Goal: Task Accomplishment & Management: Use online tool/utility

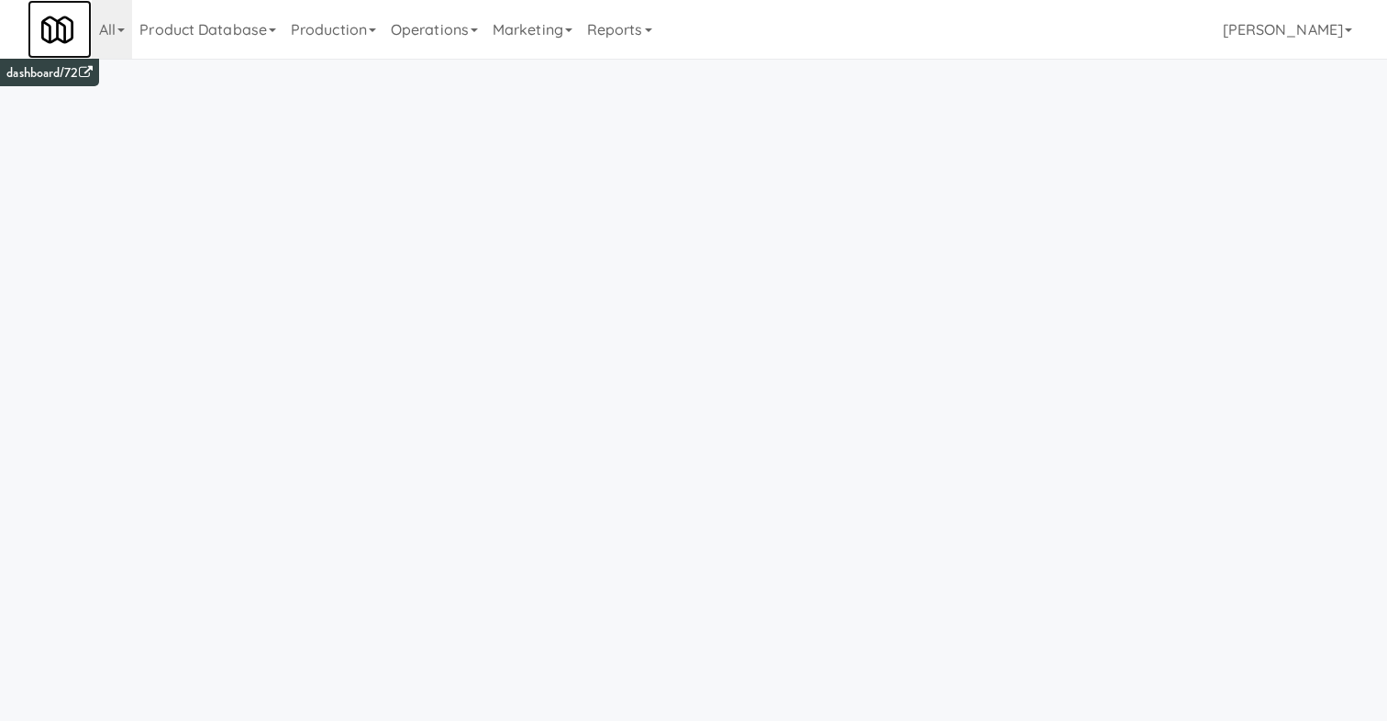
click at [52, 15] on img at bounding box center [57, 30] width 32 height 32
click at [425, 41] on link "Operations" at bounding box center [435, 29] width 102 height 59
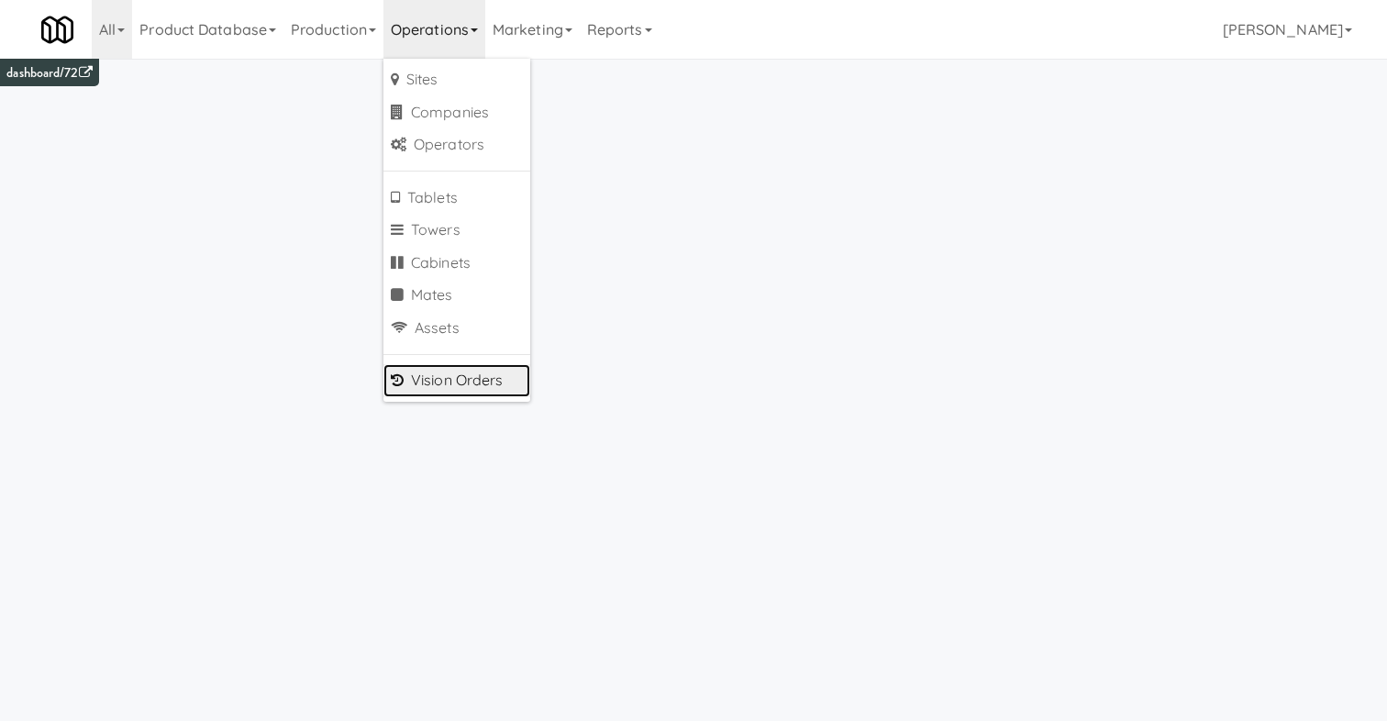
click at [451, 377] on link "Vision Orders" at bounding box center [457, 380] width 147 height 33
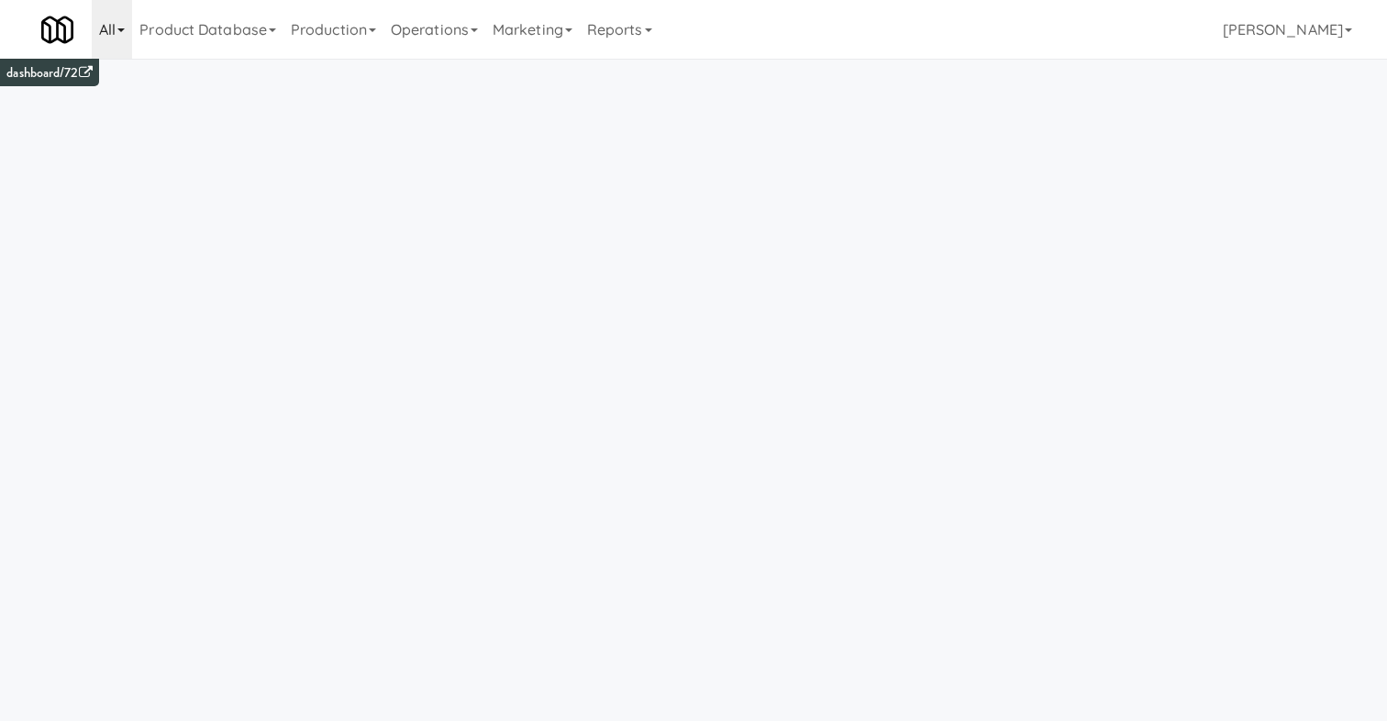
click at [108, 22] on link "All" at bounding box center [112, 29] width 40 height 59
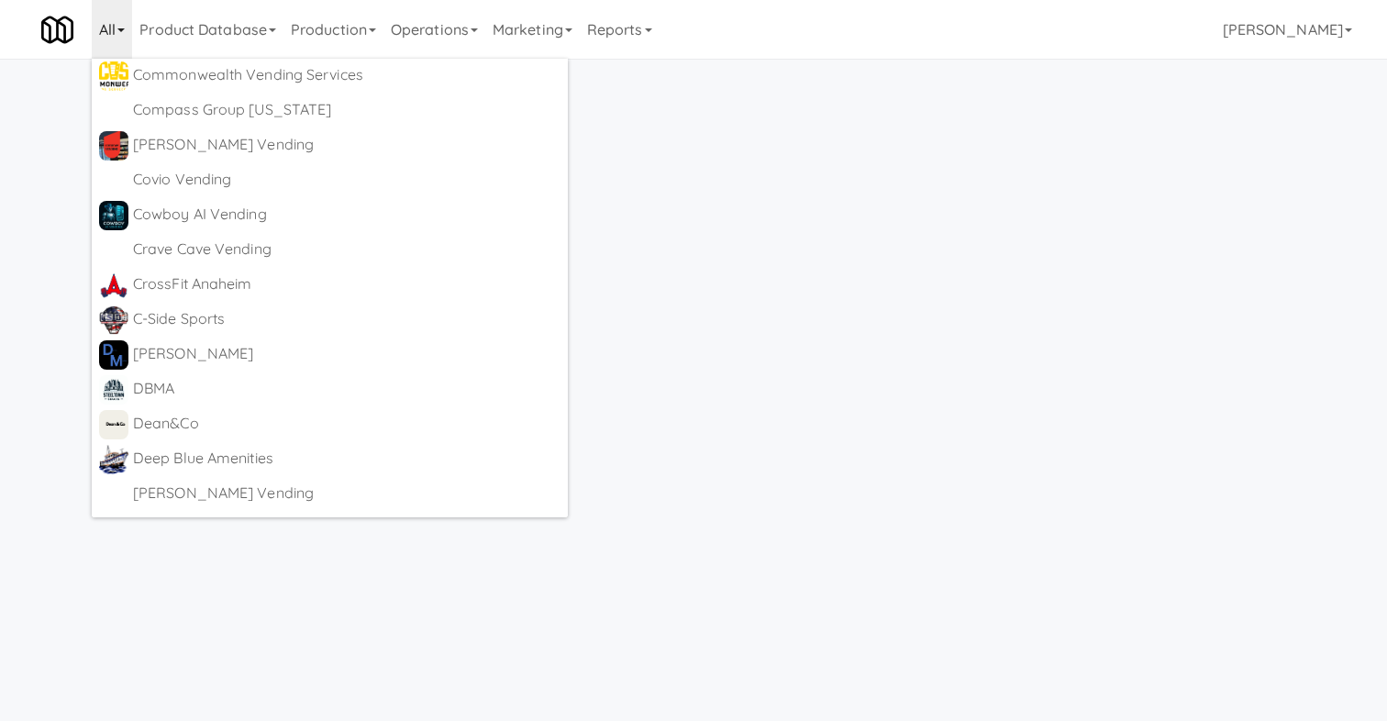
scroll to position [1758, 0]
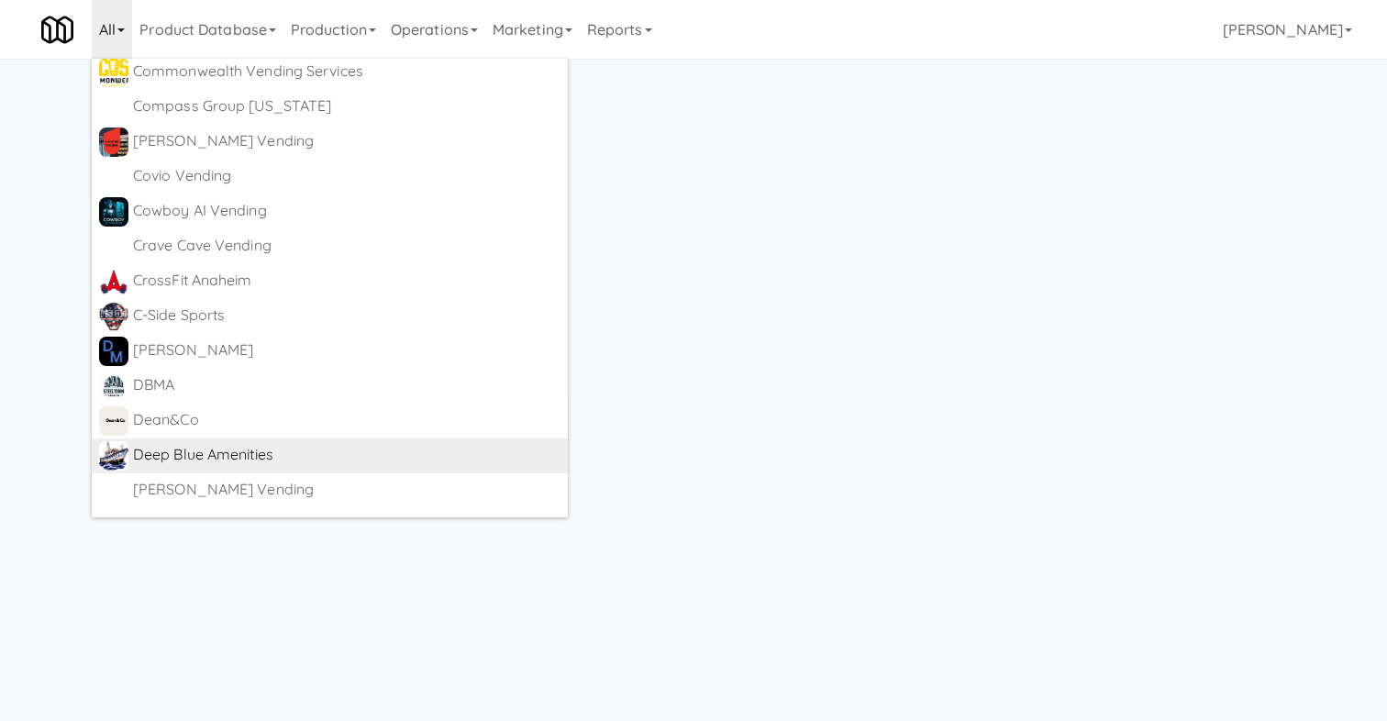
click at [224, 454] on div "Deep Blue Amenities" at bounding box center [347, 455] width 428 height 28
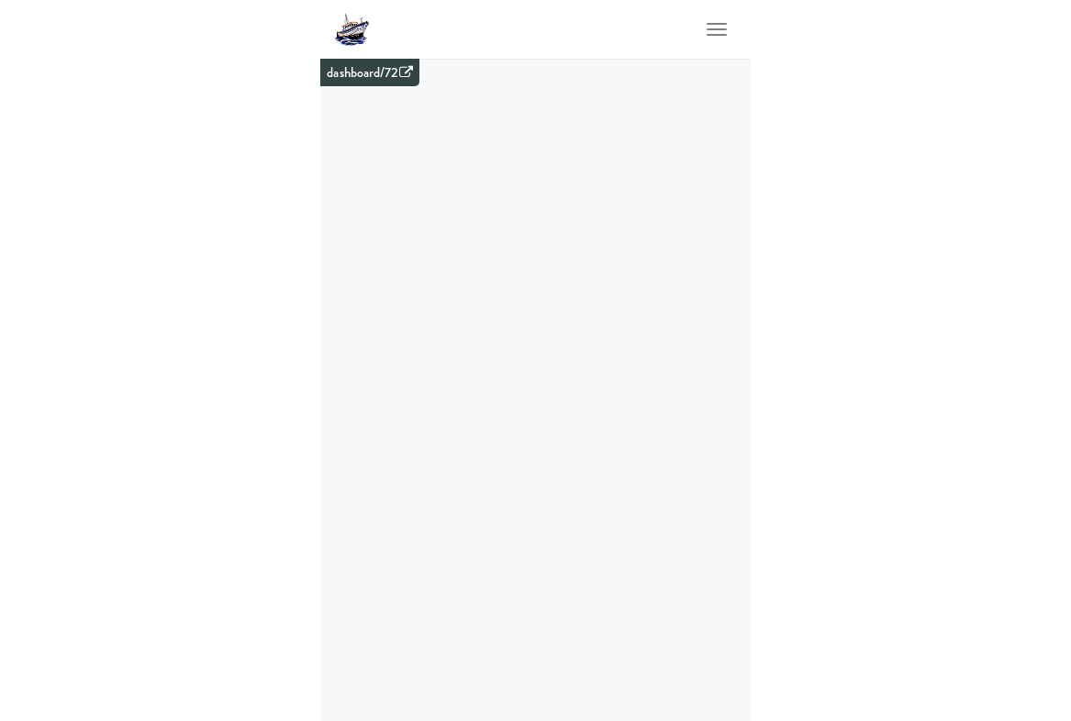
scroll to position [59, 0]
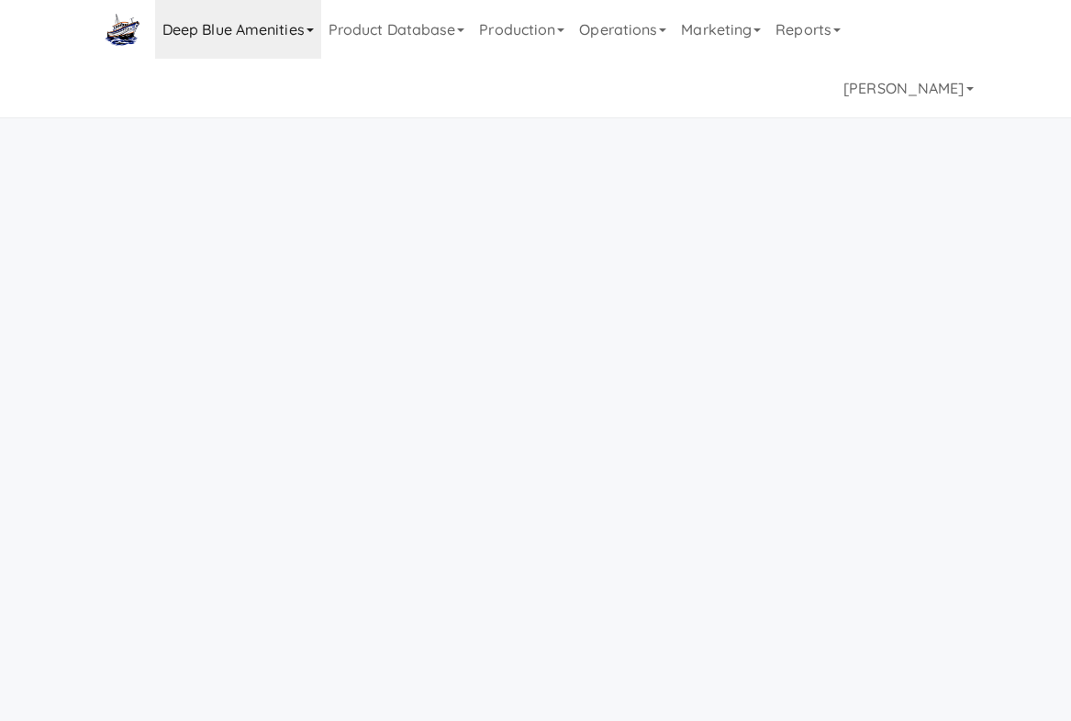
click at [265, 26] on link "Deep Blue Amenities" at bounding box center [238, 29] width 166 height 59
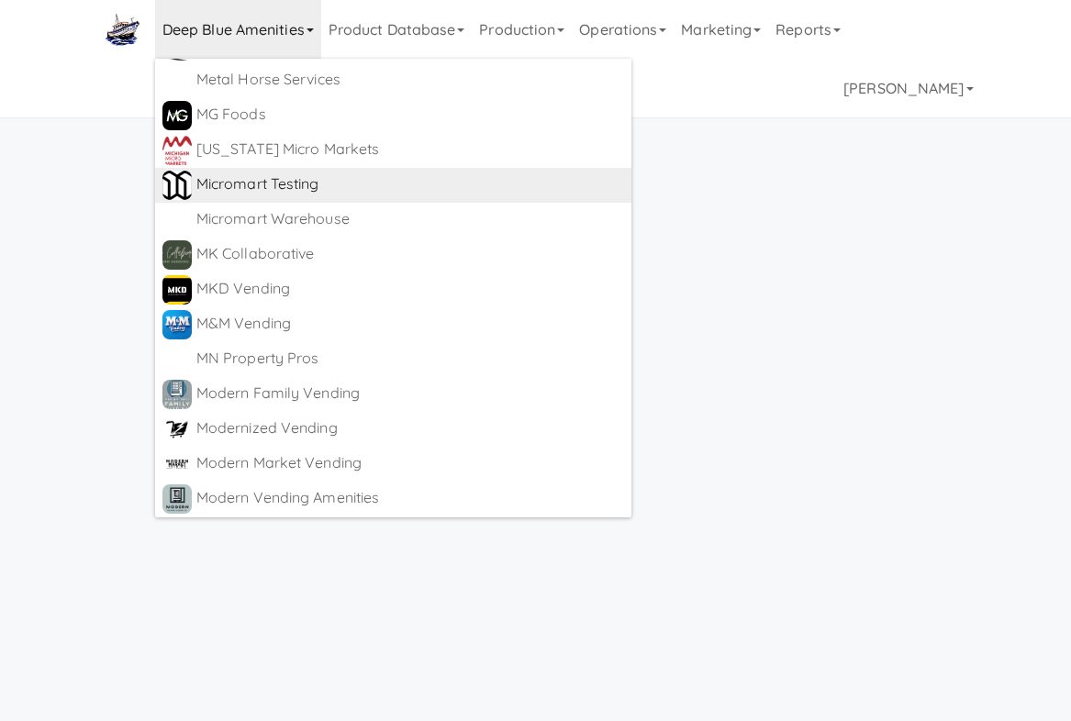
scroll to position [4881, 0]
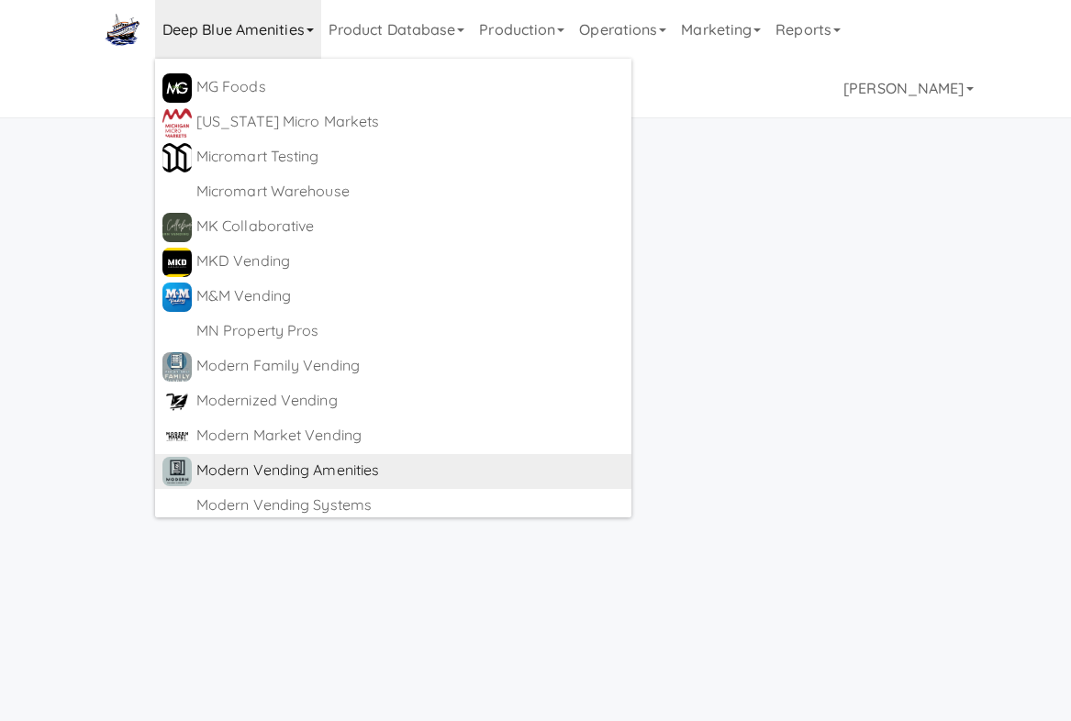
click at [324, 464] on div "Modern Vending Amenities" at bounding box center [410, 471] width 428 height 28
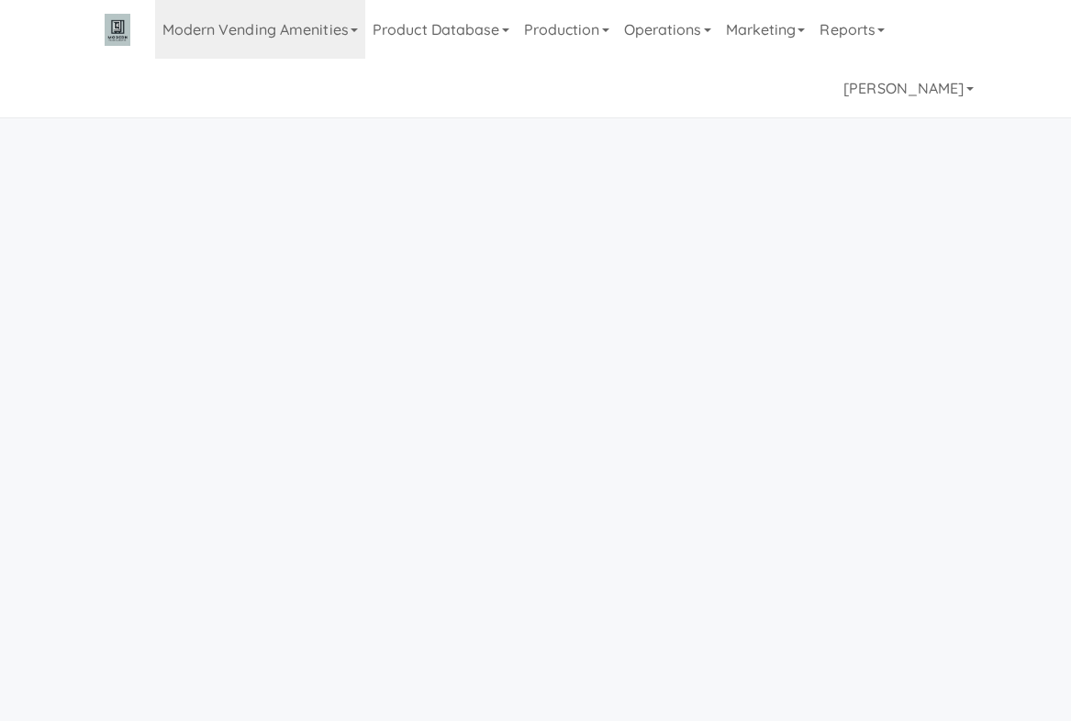
scroll to position [59, 0]
click at [239, 37] on link "Modern Vending Amenities" at bounding box center [260, 29] width 210 height 59
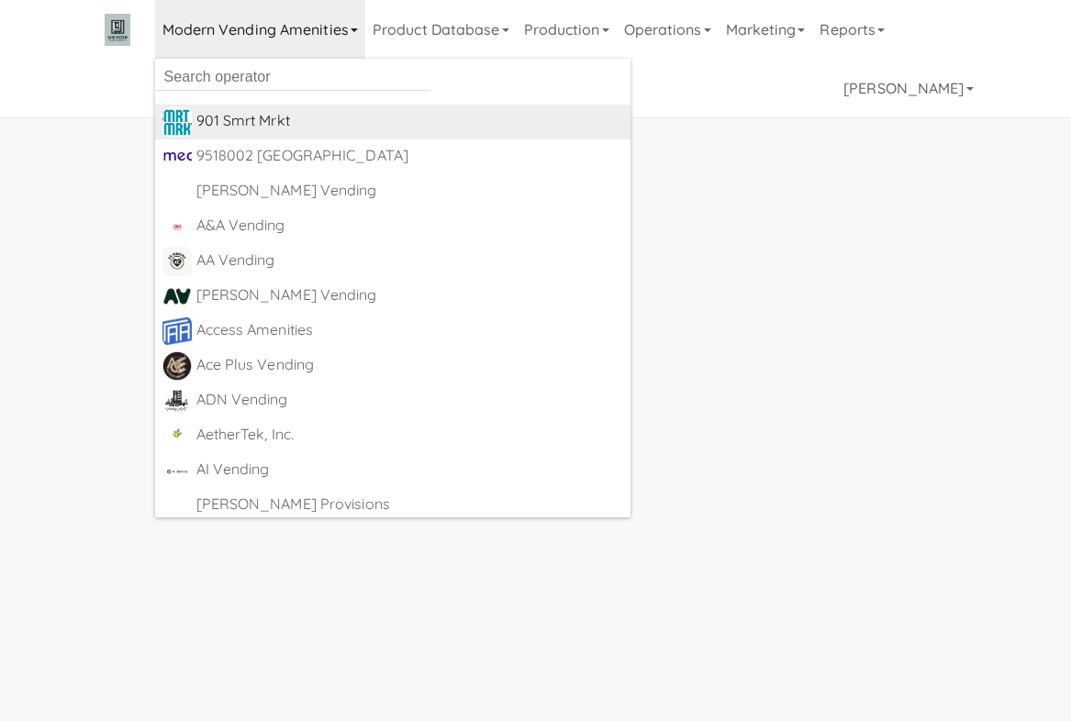
click at [235, 114] on div "901 Smrt Mrkt" at bounding box center [410, 121] width 428 height 28
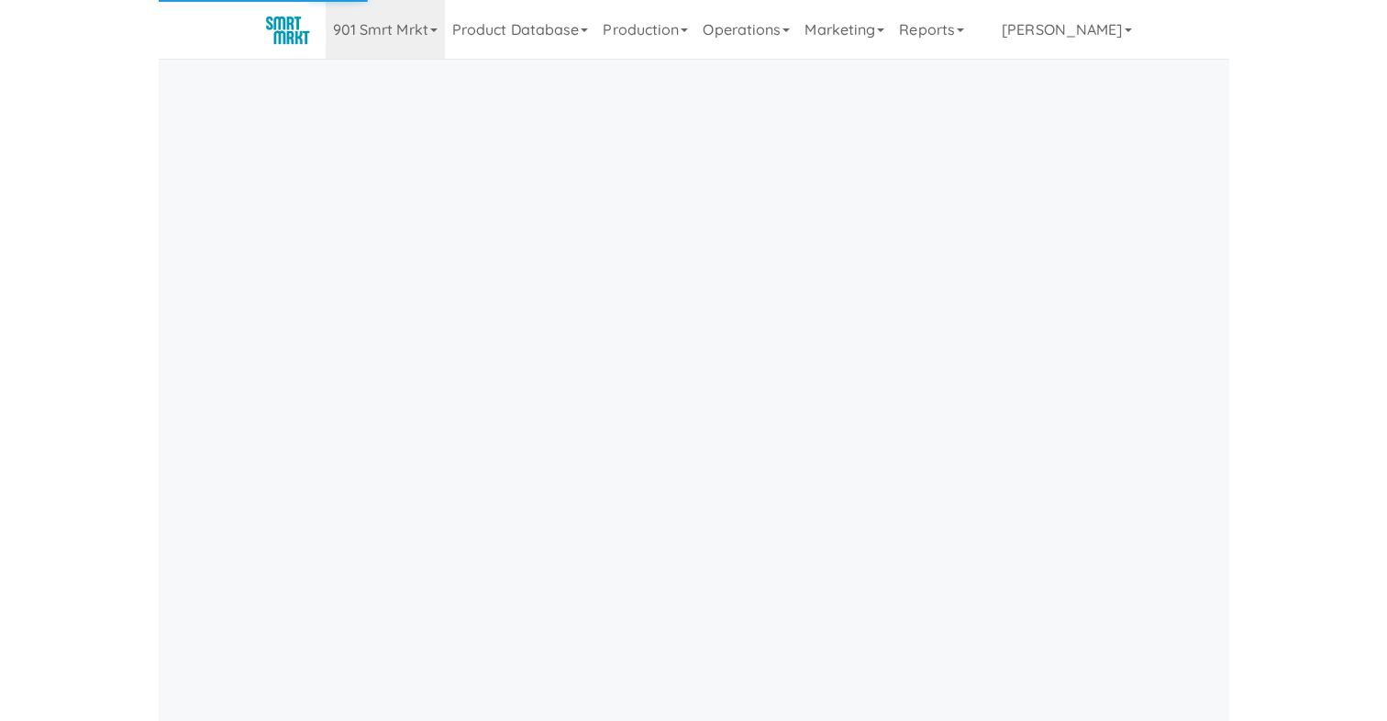
scroll to position [59, 0]
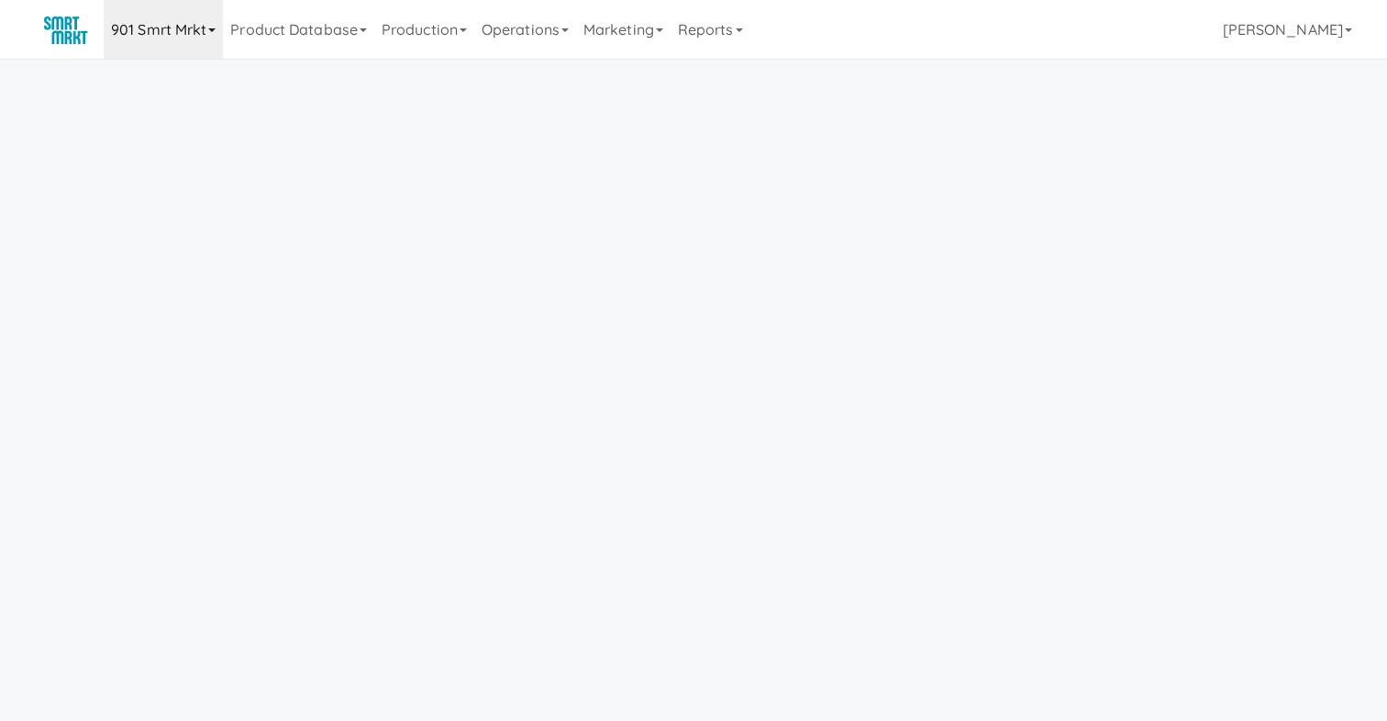
click at [173, 21] on link "901 Smrt Mrkt" at bounding box center [163, 29] width 119 height 59
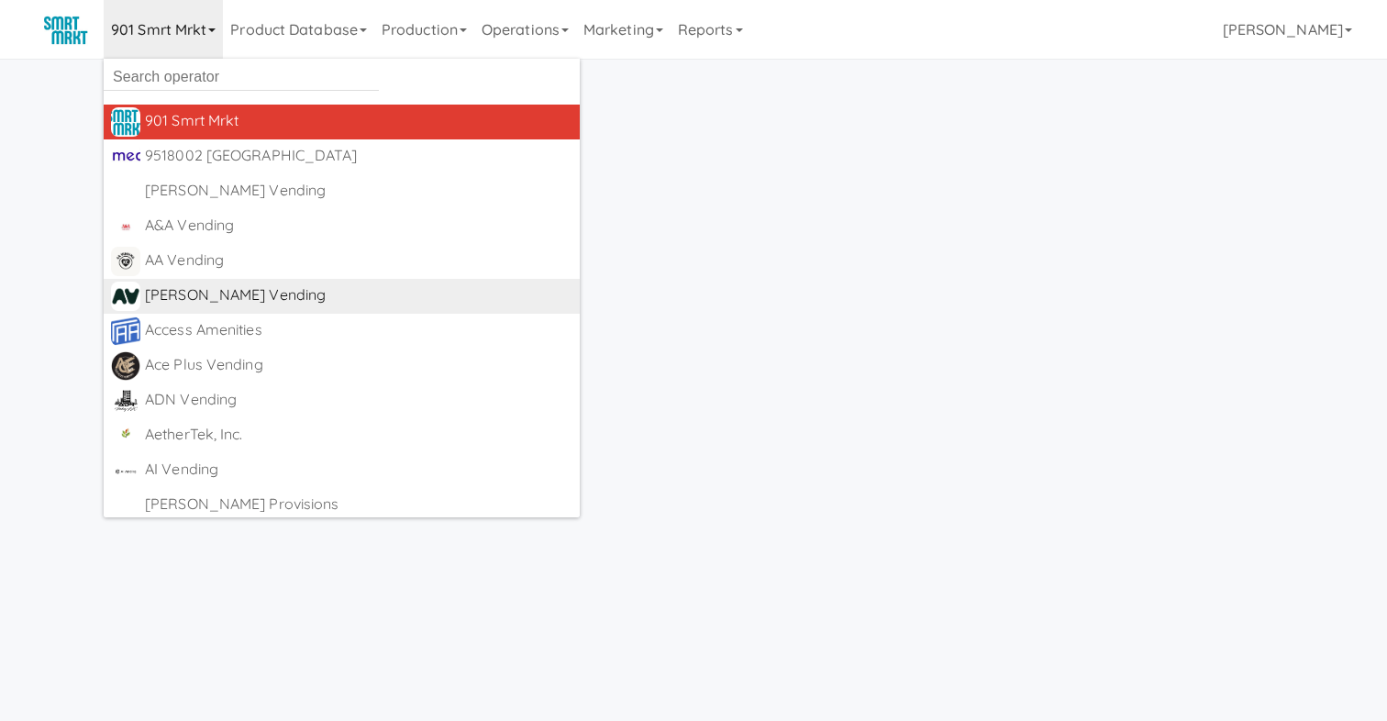
click at [178, 290] on div "[PERSON_NAME] Vending" at bounding box center [359, 296] width 428 height 28
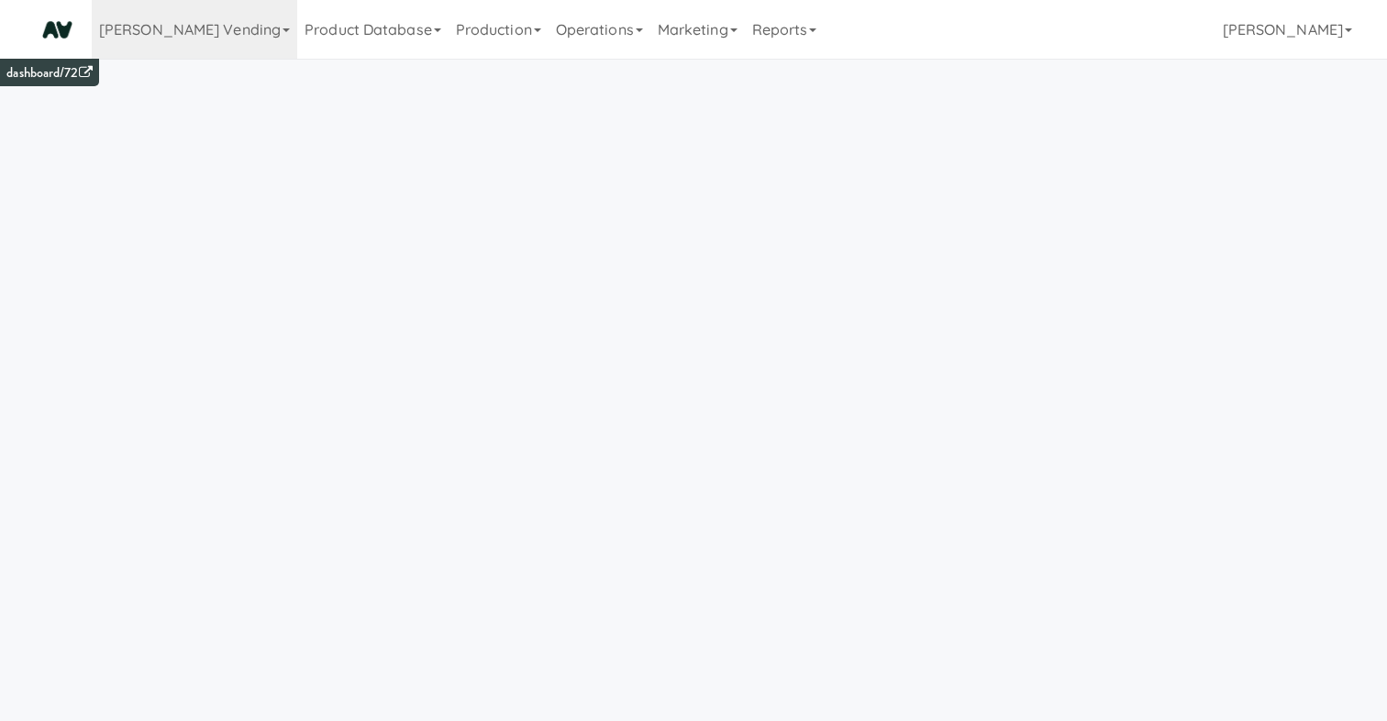
scroll to position [59, 0]
click at [168, 34] on link "Abrom Vending" at bounding box center [195, 29] width 206 height 59
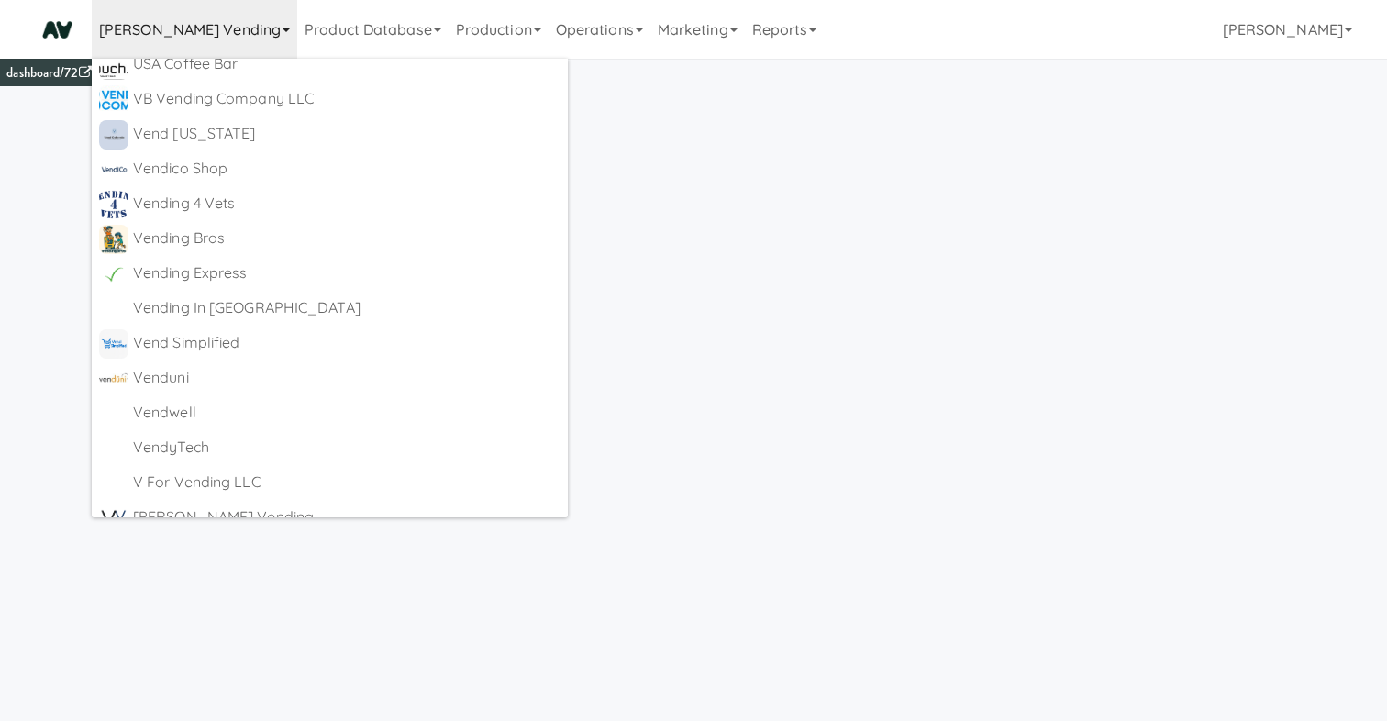
scroll to position [9633, 0]
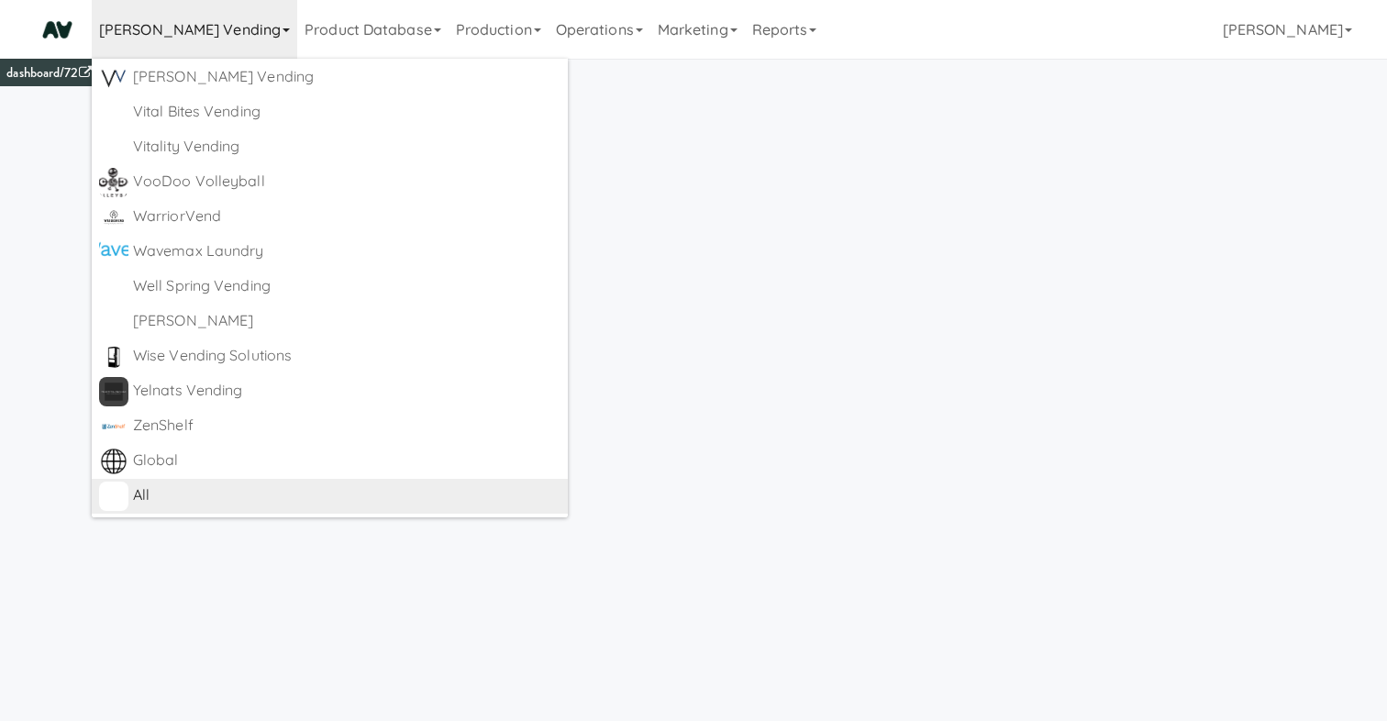
click at [182, 500] on div "All" at bounding box center [347, 496] width 428 height 28
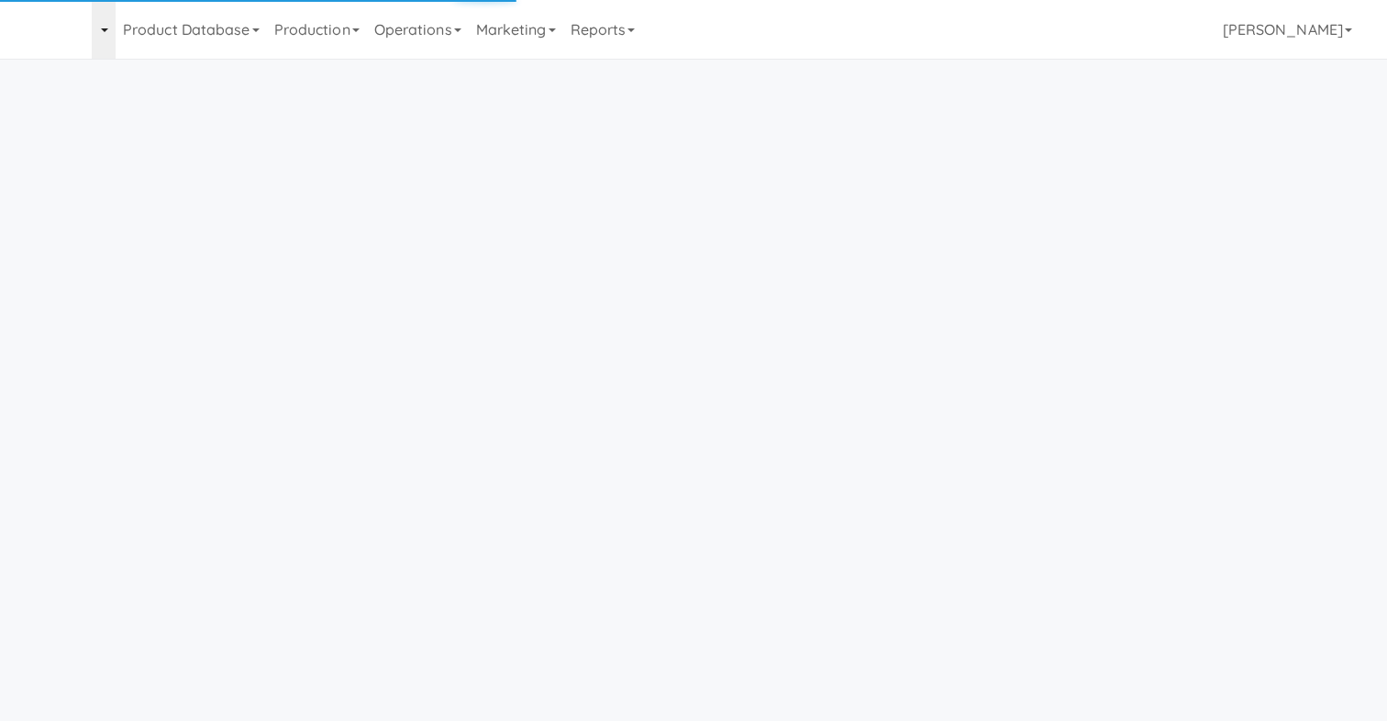
click at [106, 33] on link at bounding box center [104, 29] width 24 height 59
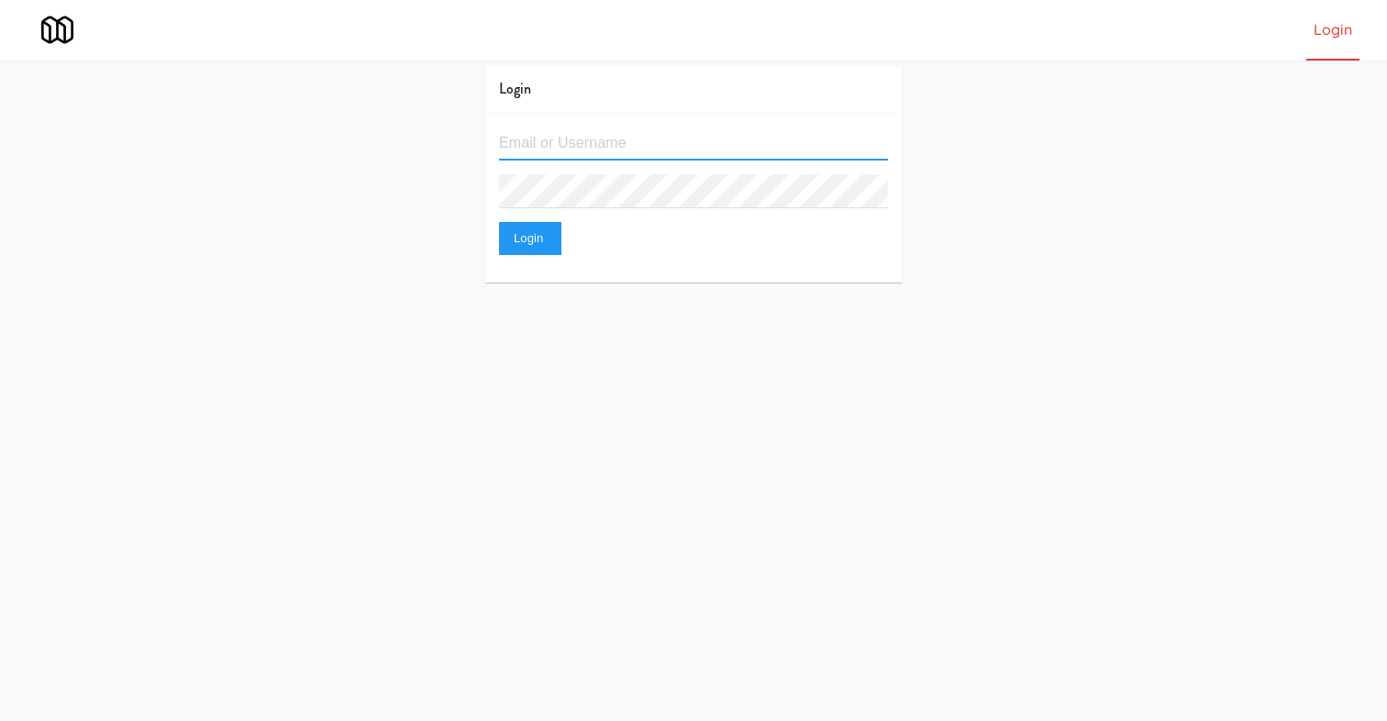
type input "joshua@kitchenmate.com"
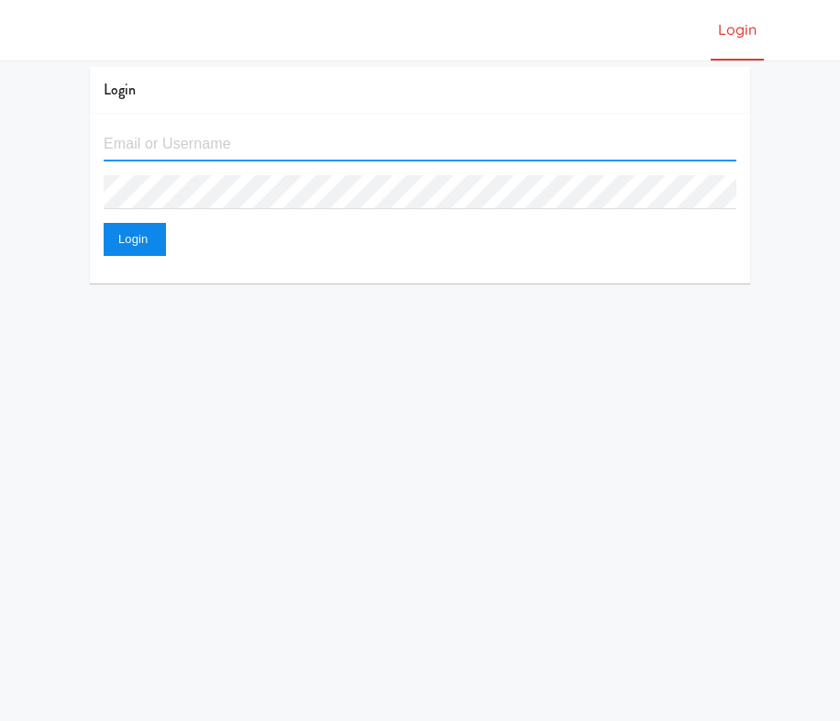
type input "[PERSON_NAME][EMAIL_ADDRESS][DOMAIN_NAME]"
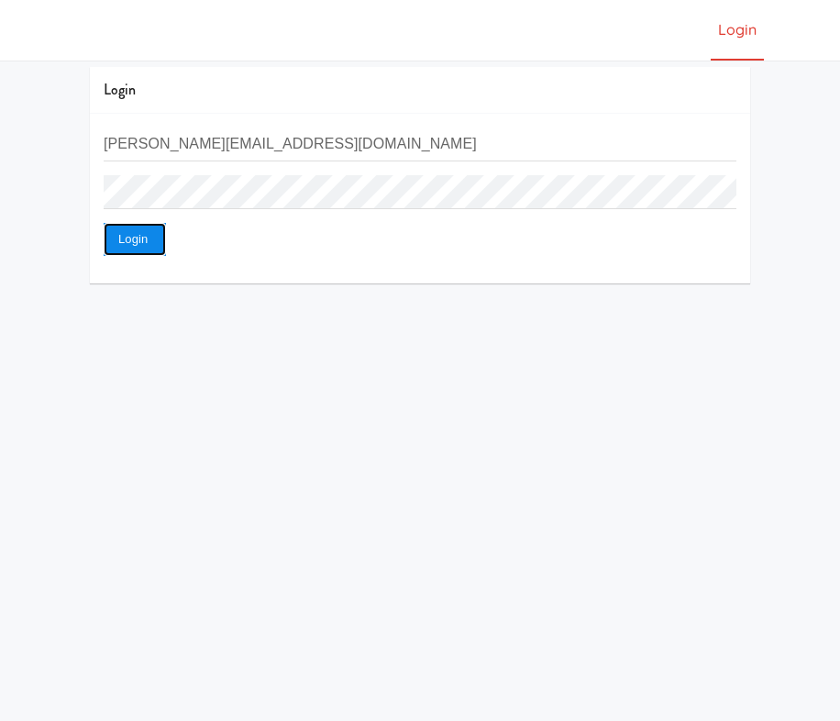
click at [138, 230] on button "Login" at bounding box center [135, 239] width 62 height 33
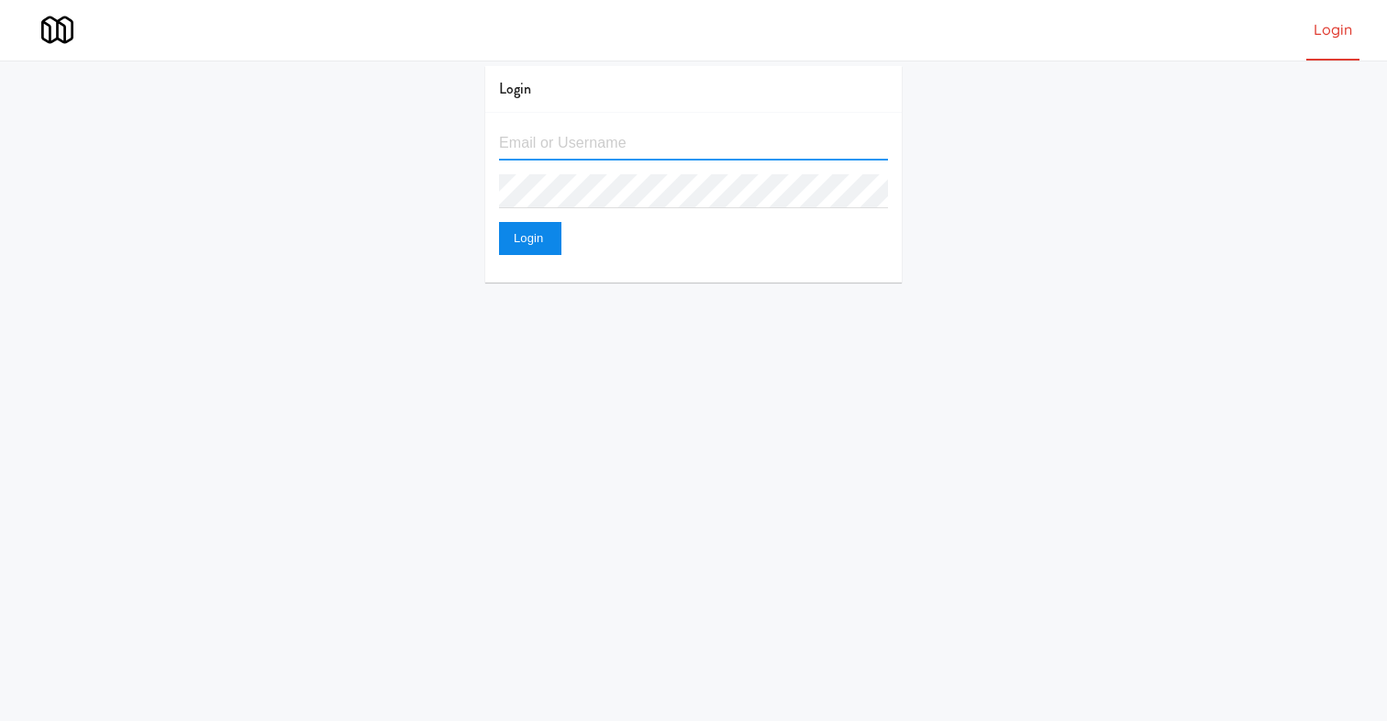
type input "joshua@kitchenmate.com"
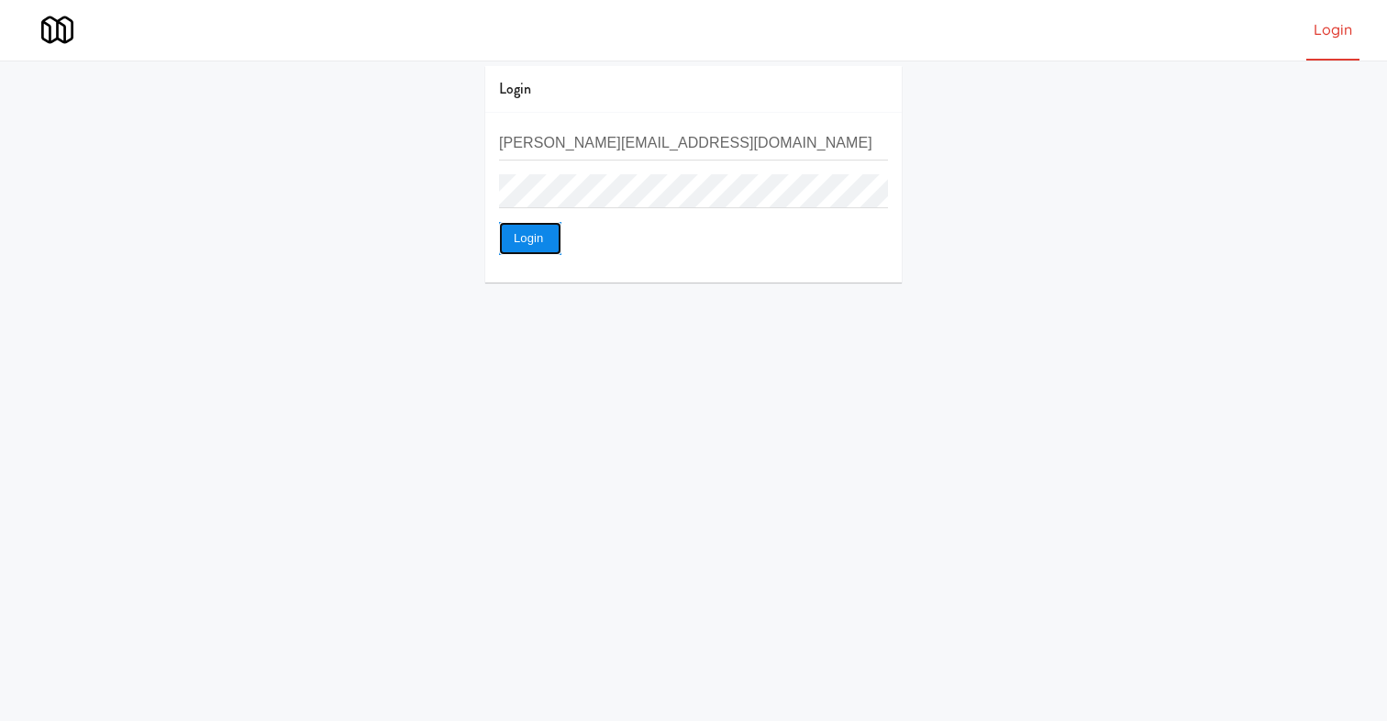
click at [533, 253] on button "Login" at bounding box center [530, 238] width 62 height 33
click at [534, 242] on button "Login" at bounding box center [530, 238] width 62 height 33
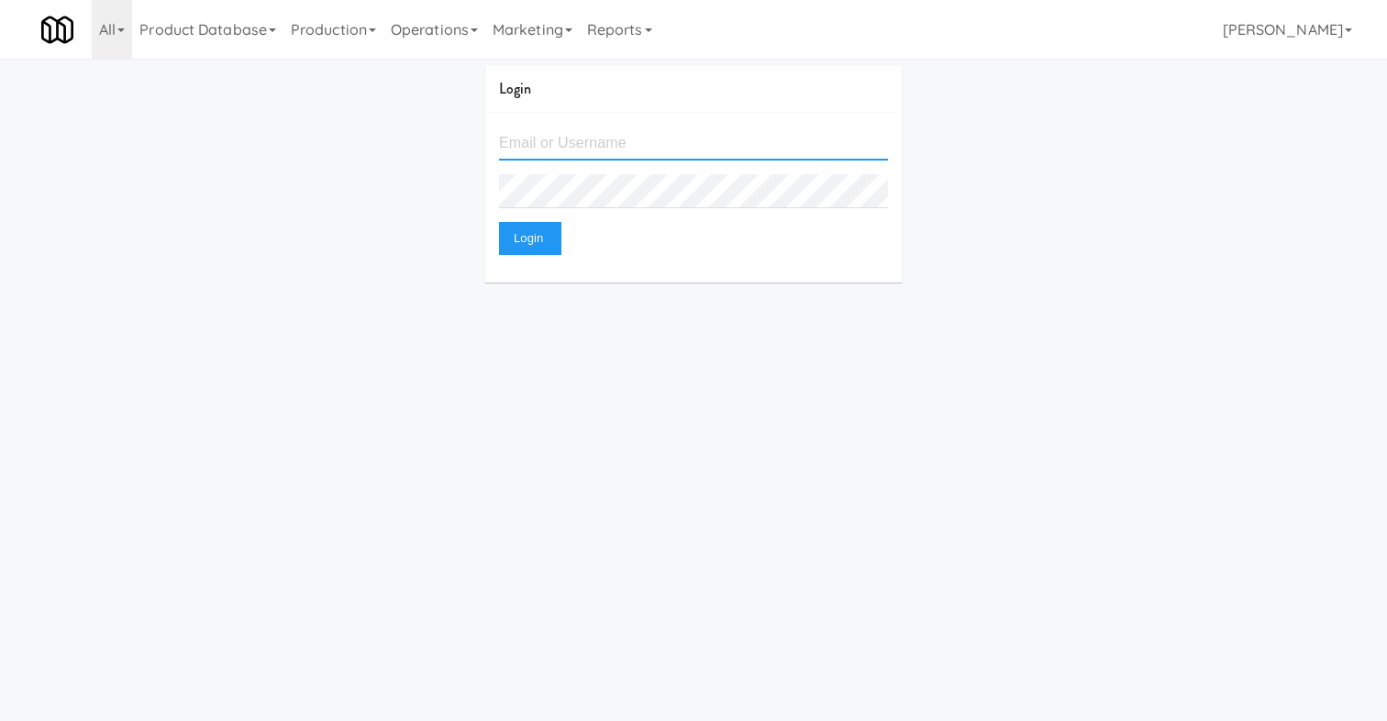
type input "joshua@kitchenmate.com"
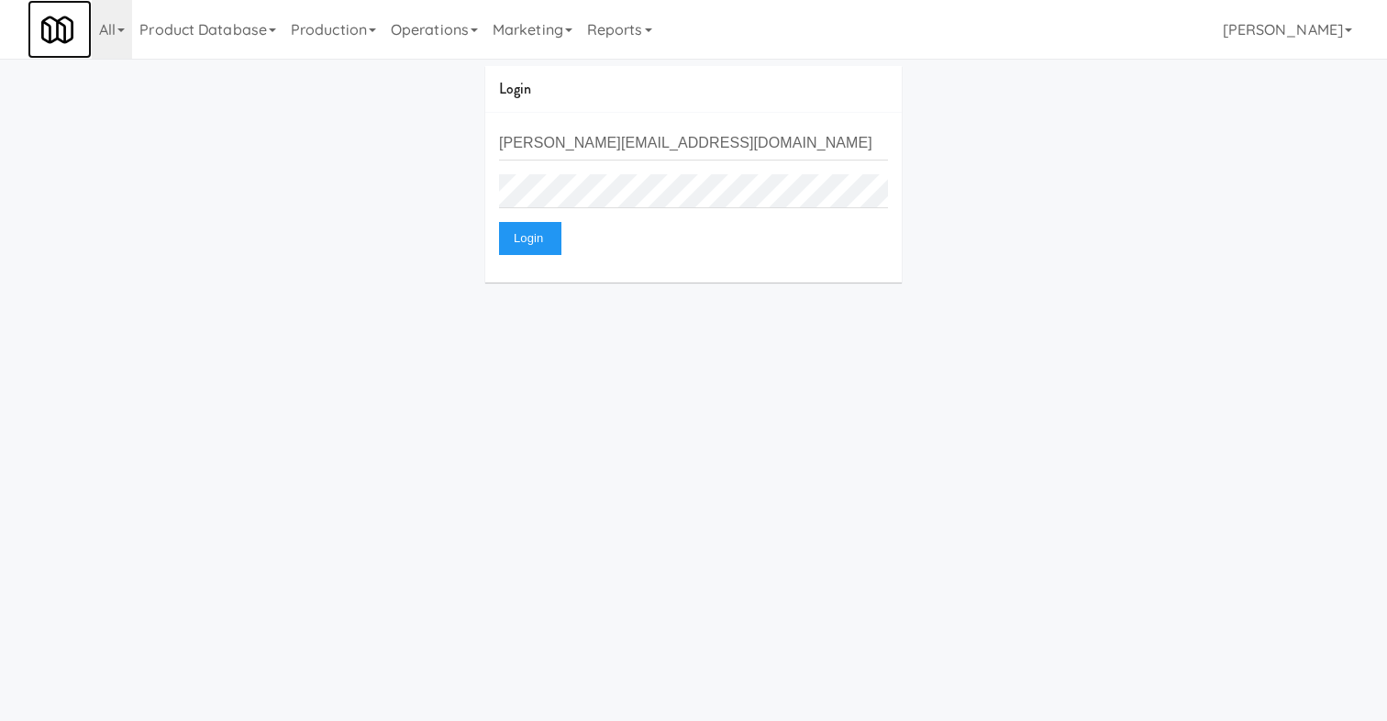
click at [68, 19] on img at bounding box center [57, 30] width 32 height 32
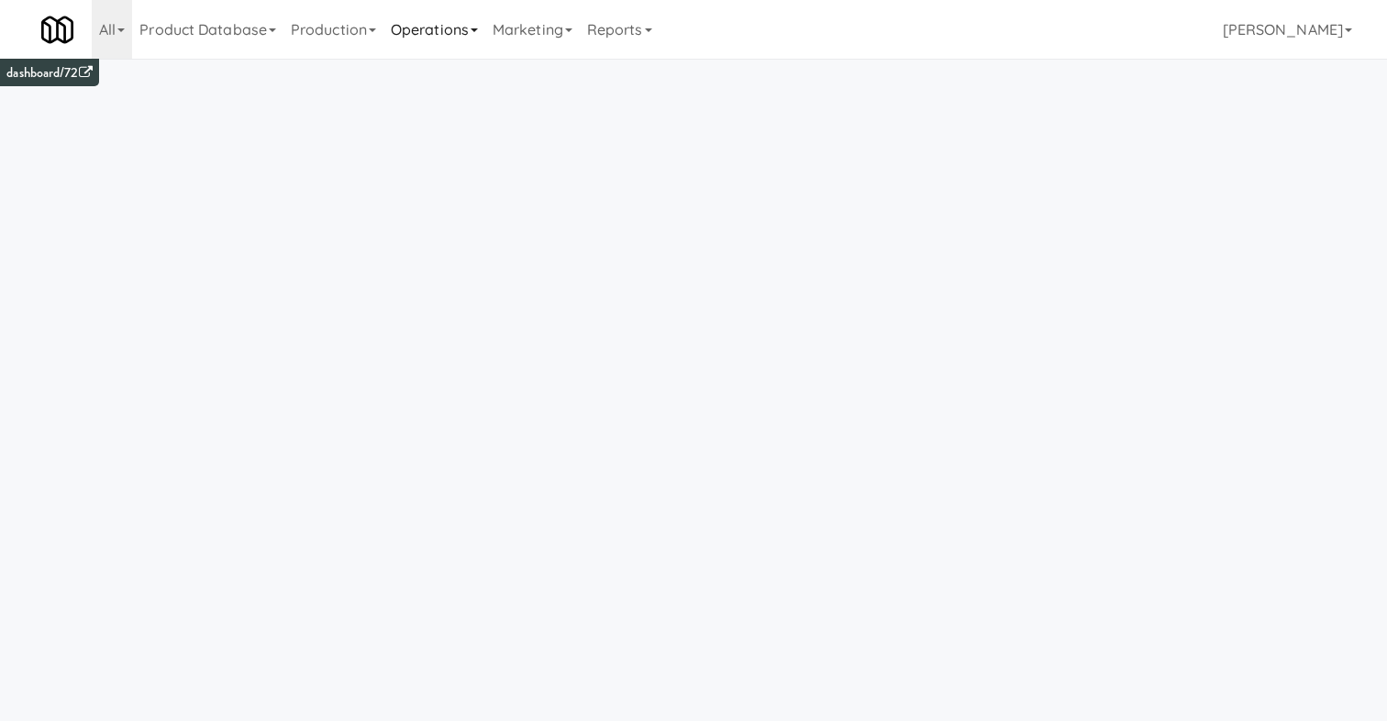
click at [437, 35] on link "Operations" at bounding box center [435, 29] width 102 height 59
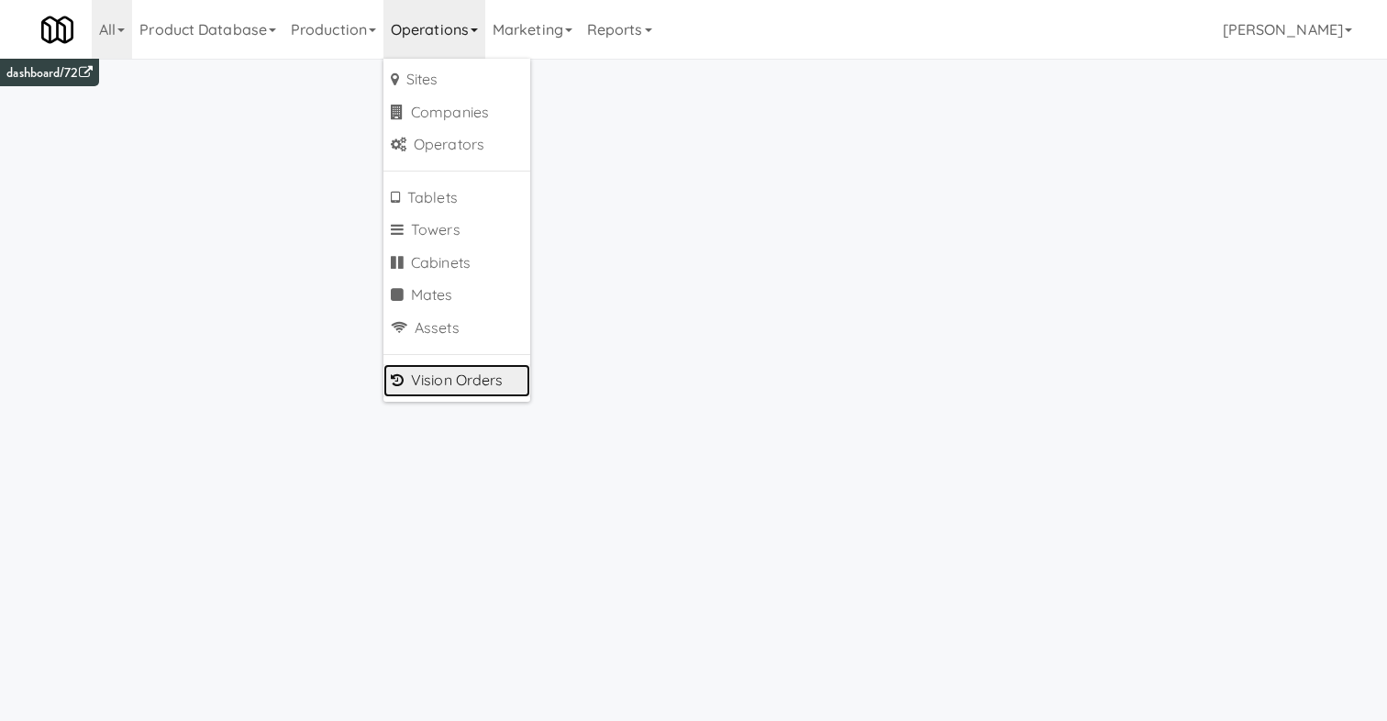
click at [461, 378] on link "Vision Orders" at bounding box center [457, 380] width 147 height 33
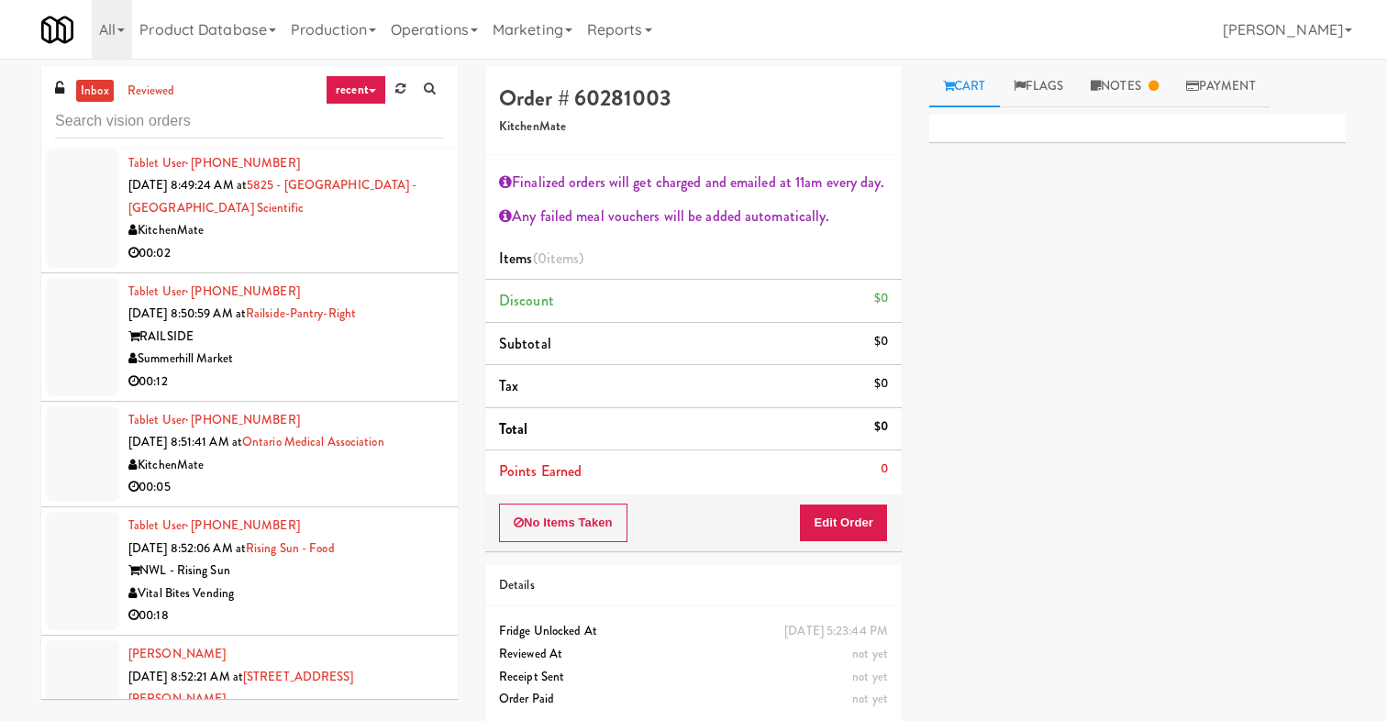
scroll to position [59, 0]
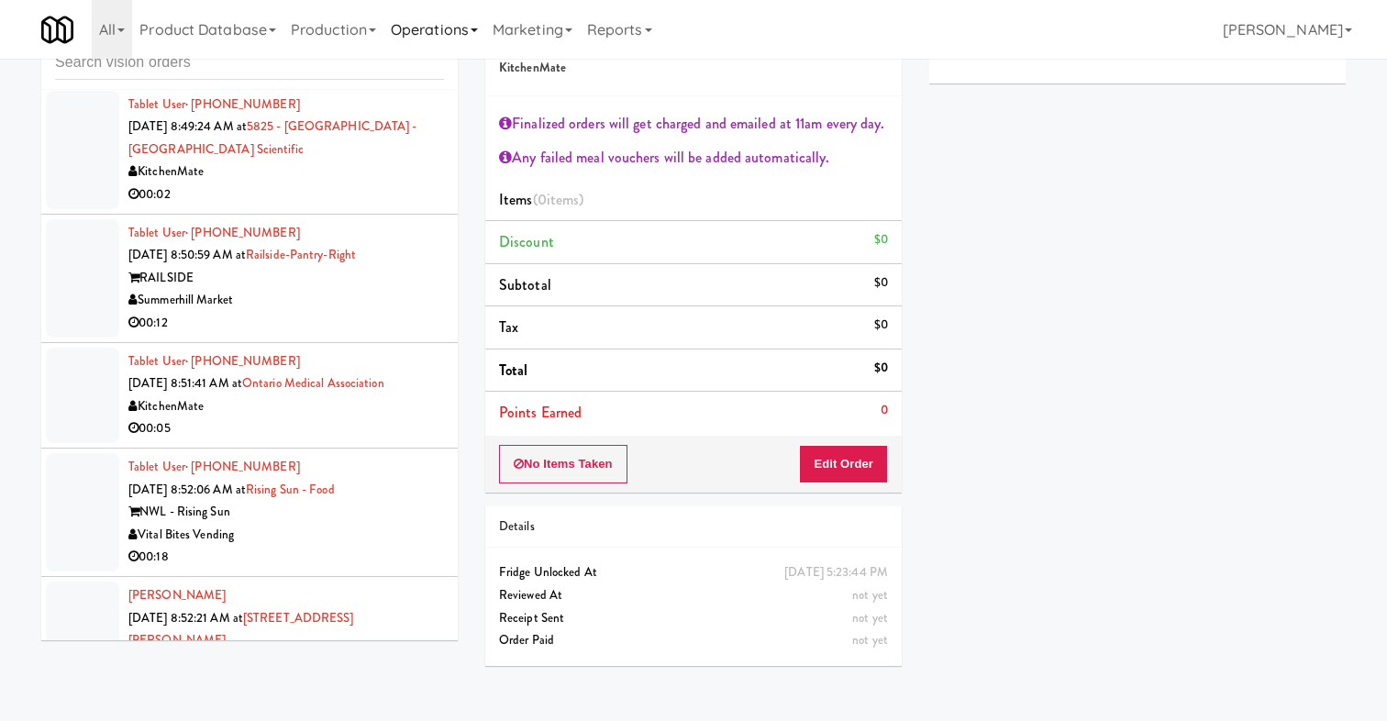
click at [431, 21] on link "Operations" at bounding box center [435, 29] width 102 height 59
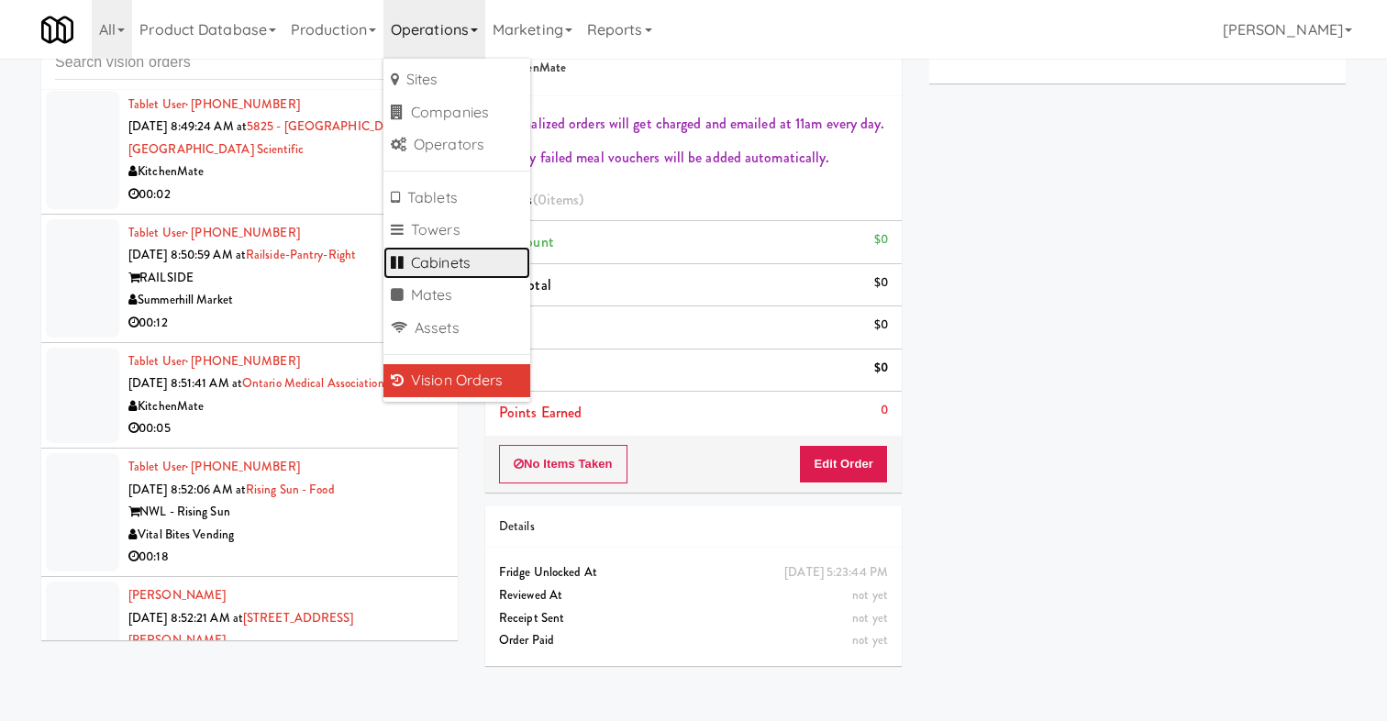
click at [448, 257] on link "Cabinets" at bounding box center [457, 263] width 147 height 33
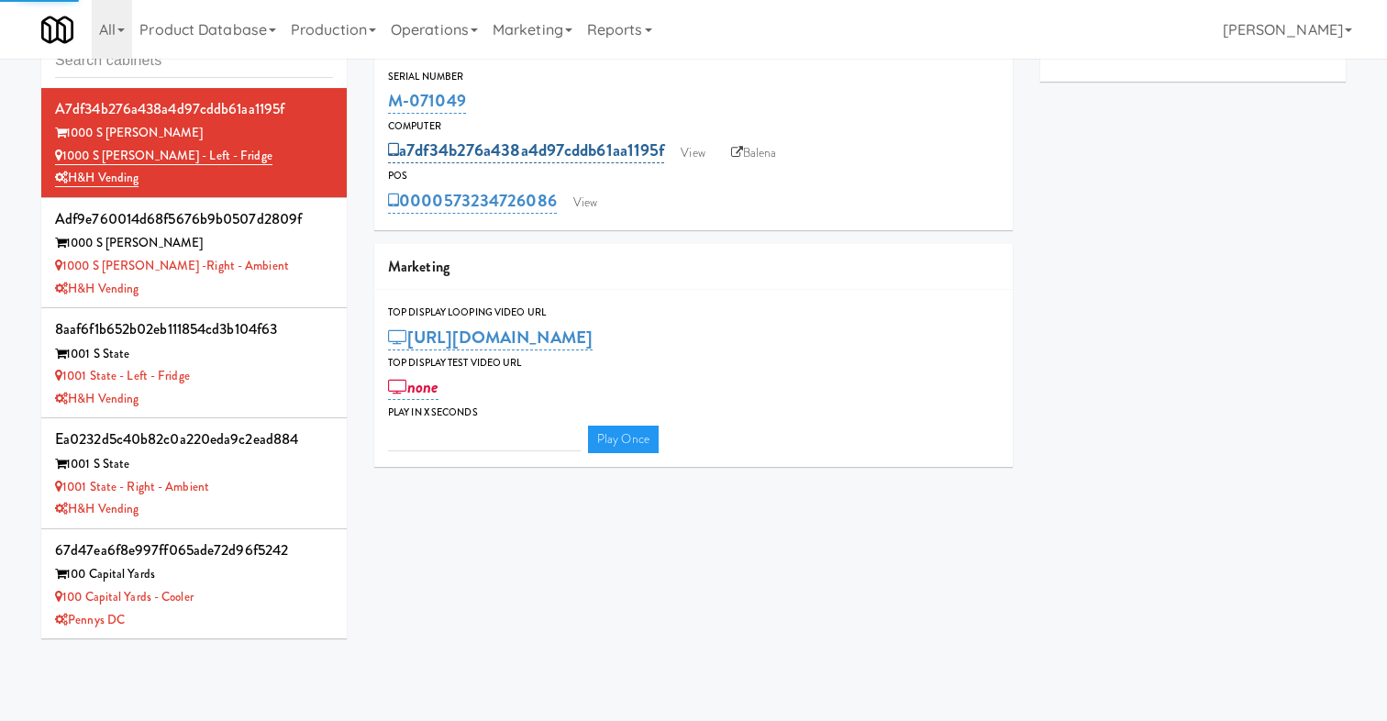
type input "3"
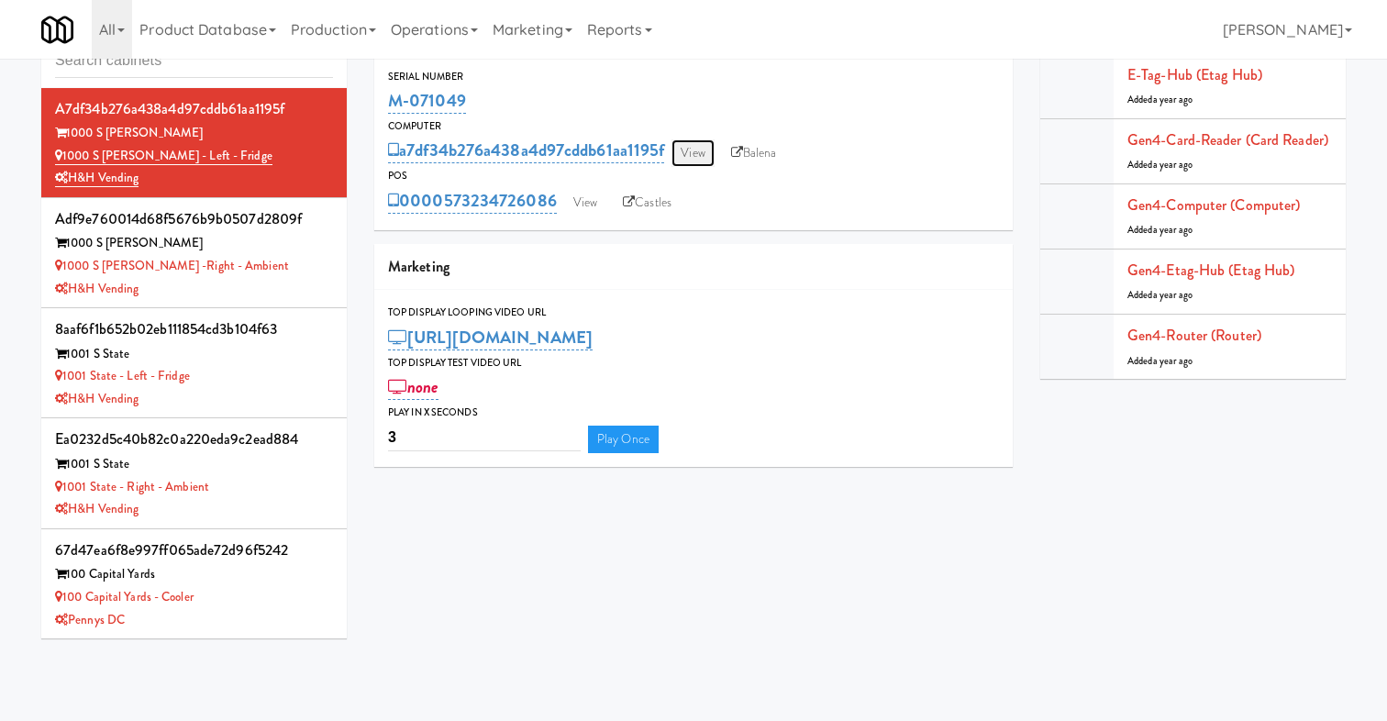
click at [696, 155] on link "View" at bounding box center [693, 153] width 42 height 28
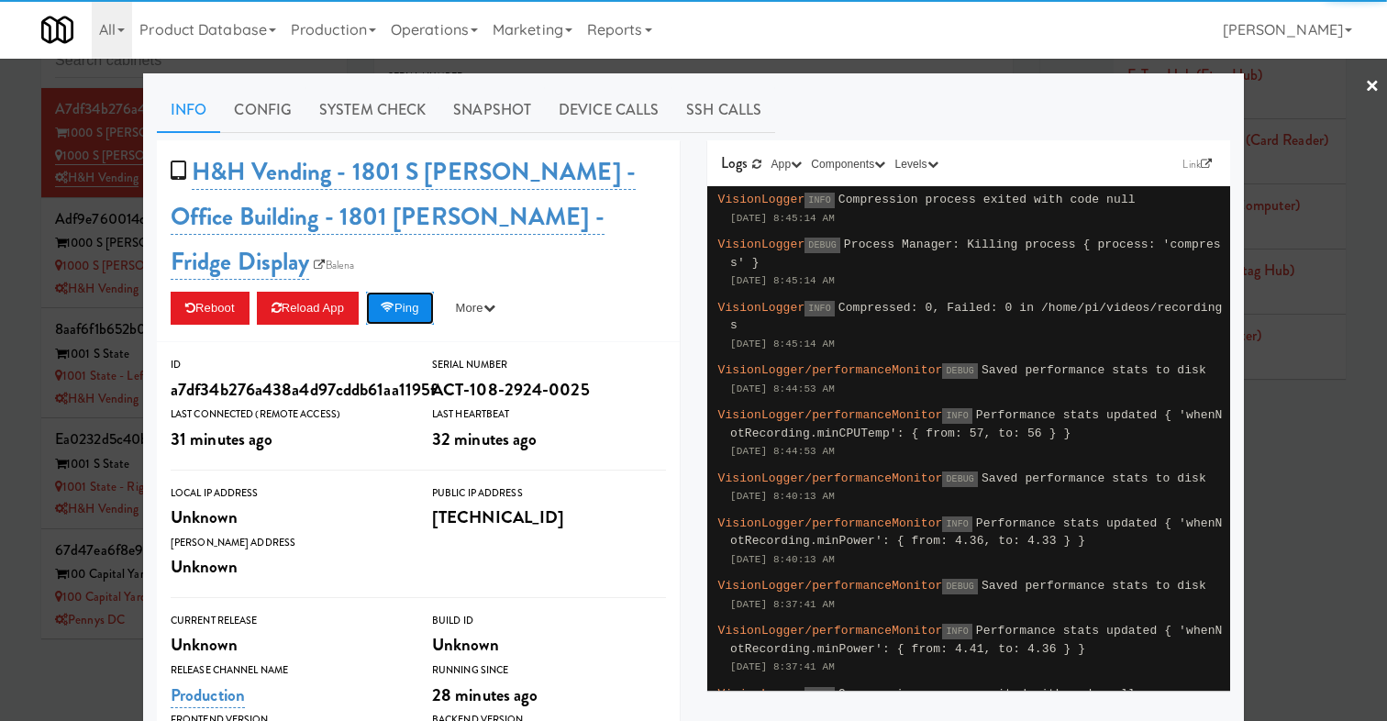
click at [376, 292] on button "Ping" at bounding box center [400, 308] width 68 height 33
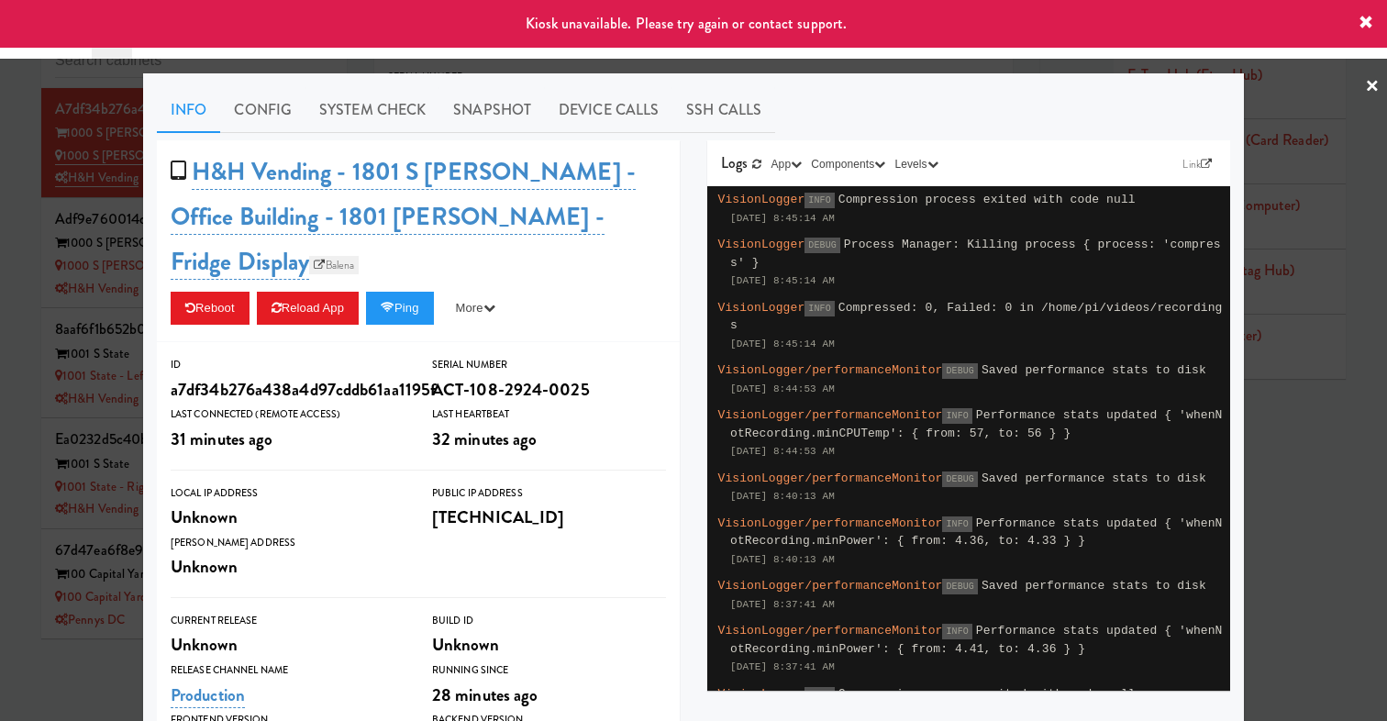
click at [359, 256] on link "Balena" at bounding box center [334, 265] width 50 height 18
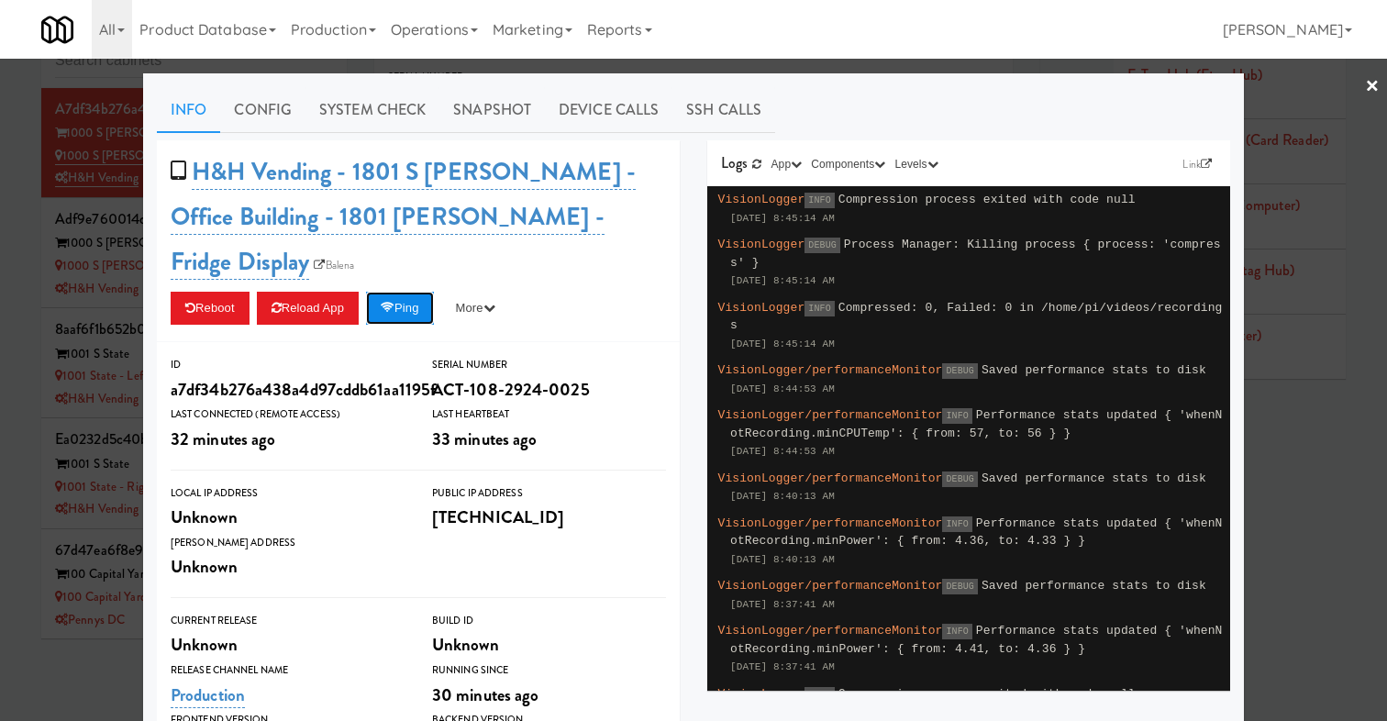
click at [399, 292] on button "Ping" at bounding box center [400, 308] width 68 height 33
click at [365, 122] on link "System Check" at bounding box center [373, 110] width 134 height 46
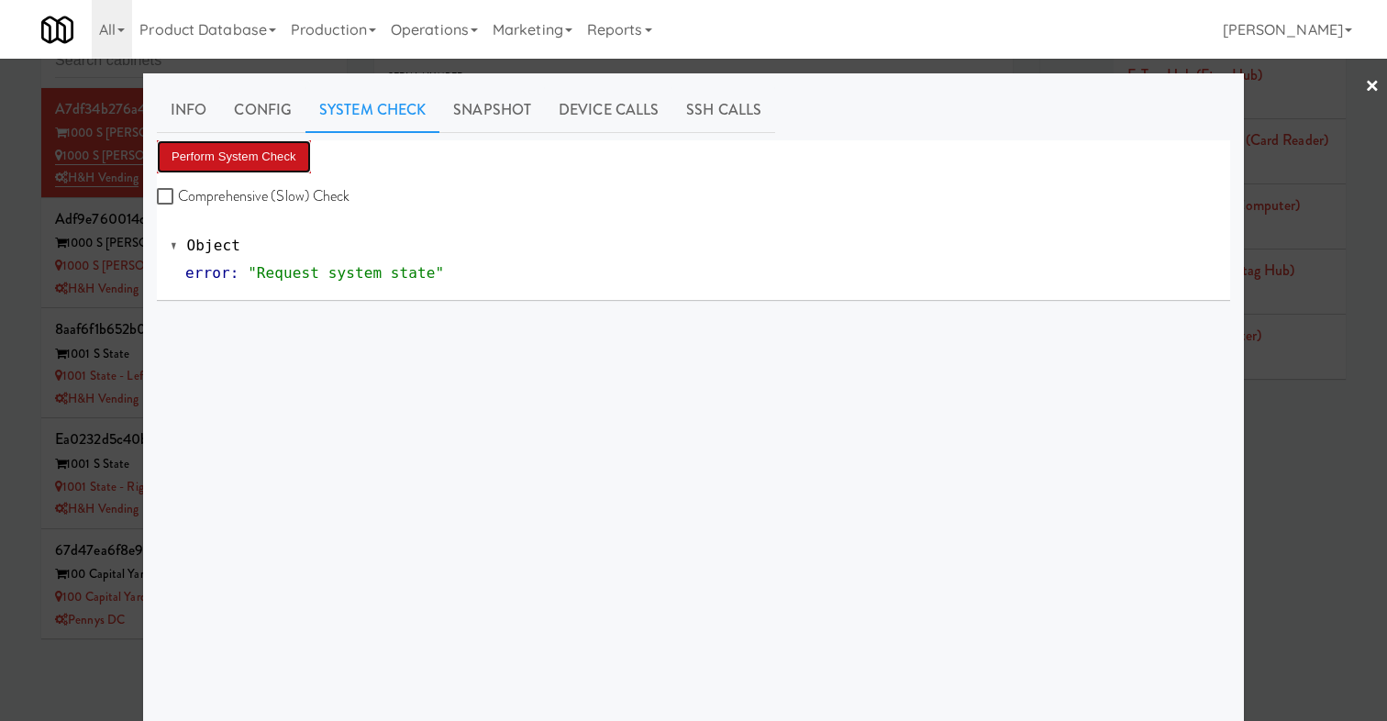
click at [282, 152] on button "Perform System Check" at bounding box center [234, 156] width 154 height 33
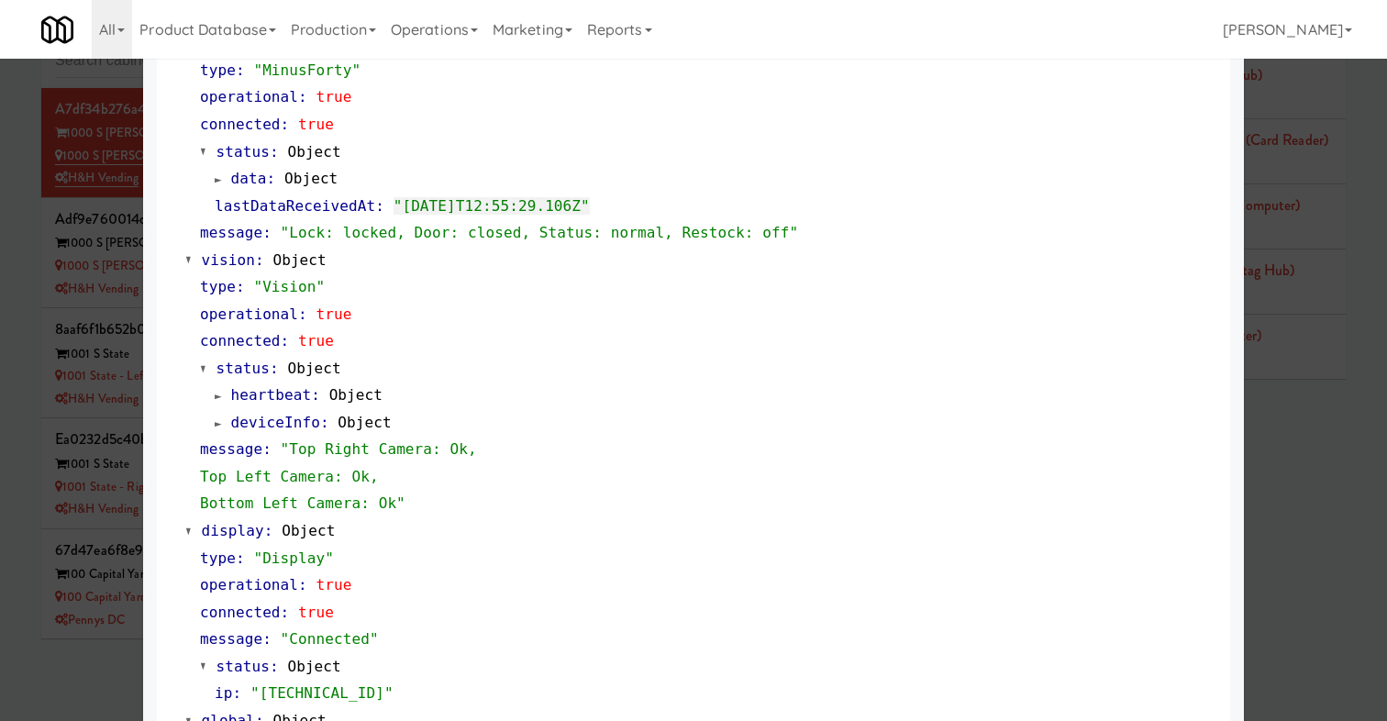
scroll to position [704, 0]
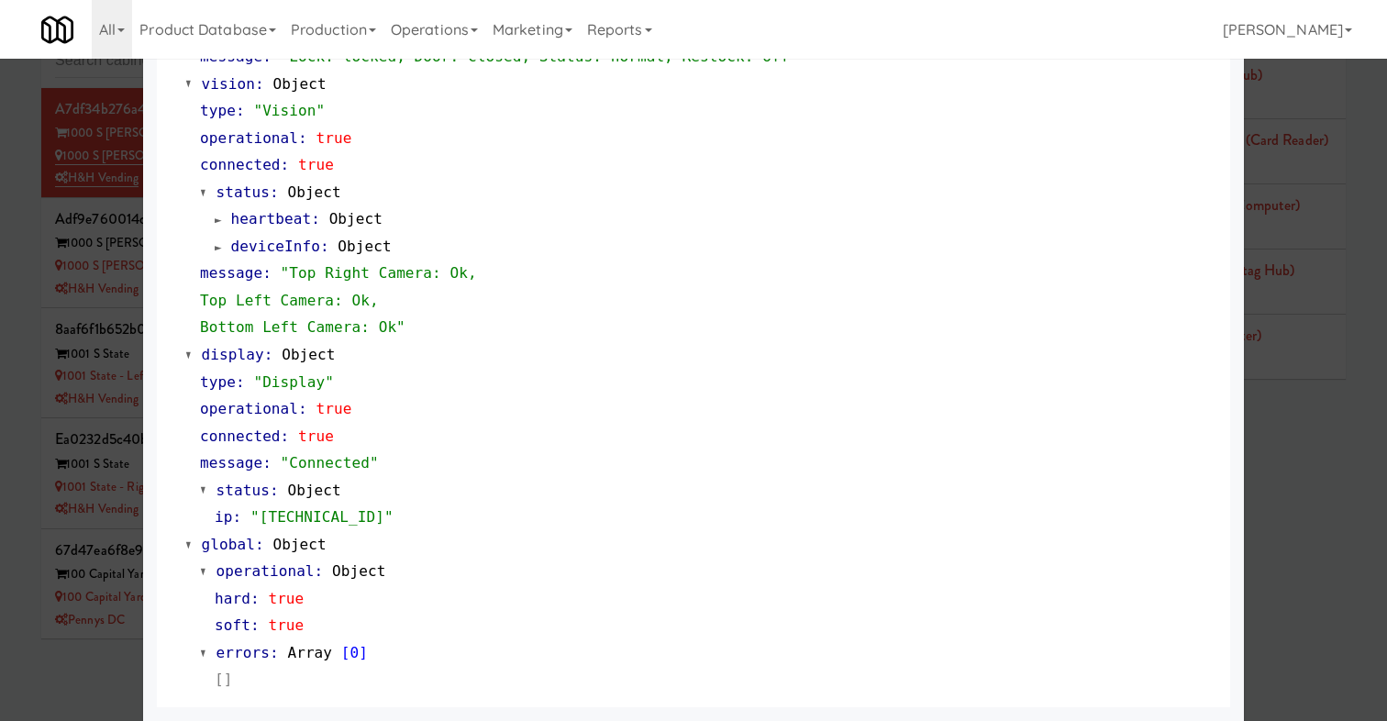
click at [75, 373] on div at bounding box center [693, 360] width 1387 height 721
